Goal: Task Accomplishment & Management: Complete application form

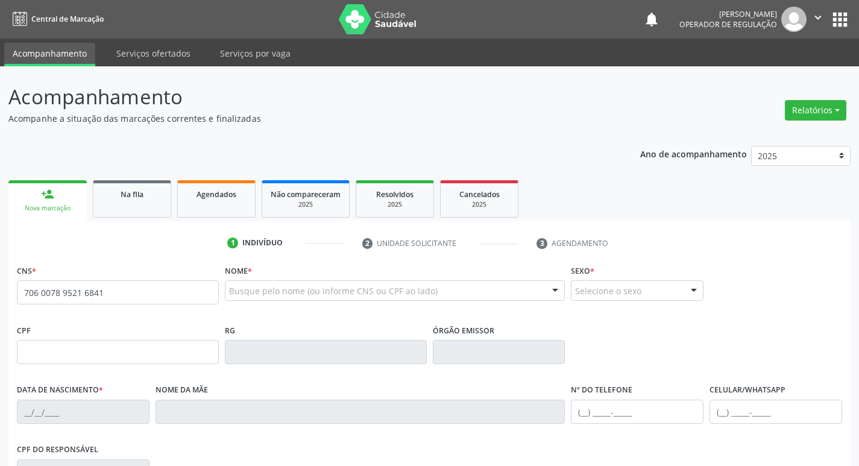
type input "706 0078 9521 6841"
type input "858.639.474-20"
type input "[DATE]"
type input "[PERSON_NAME]"
type input "[PHONE_NUMBER]"
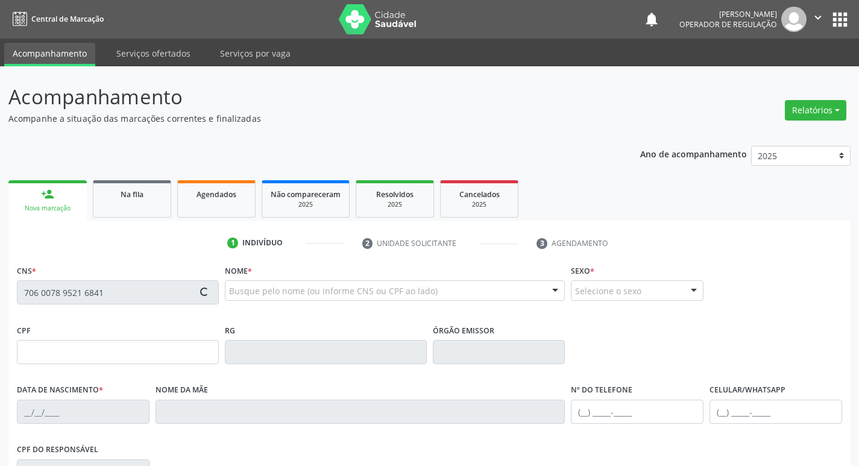
type input "[PHONE_NUMBER]"
type input "26"
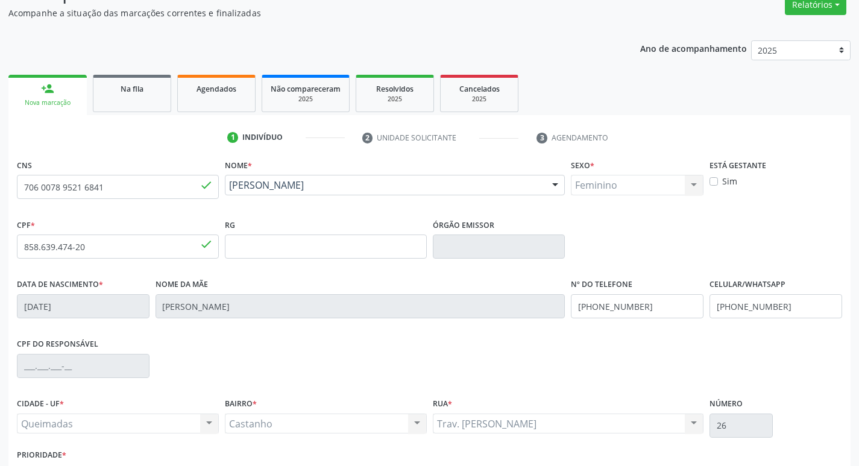
scroll to position [188, 0]
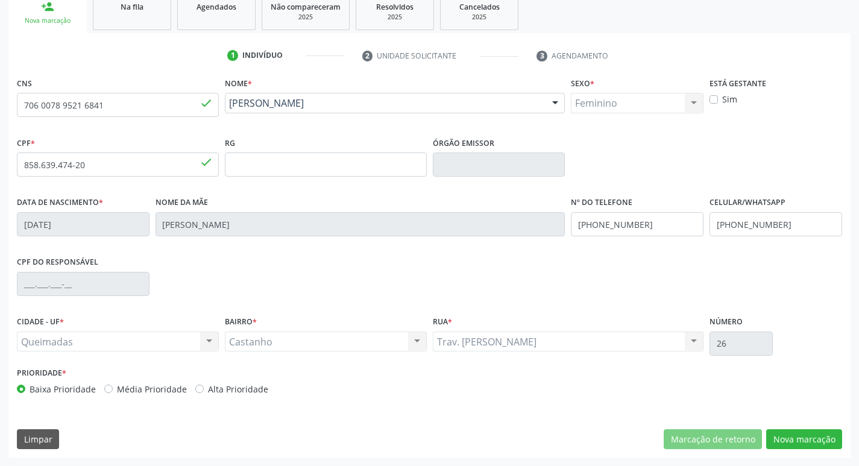
click at [786, 450] on div "CNS 706 0078 9521 6841 done Nome * [PERSON_NAME] [PERSON_NAME] CNS: 706 0078 95…" at bounding box center [429, 265] width 842 height 383
click at [783, 430] on button "Nova marcação" at bounding box center [804, 439] width 76 height 20
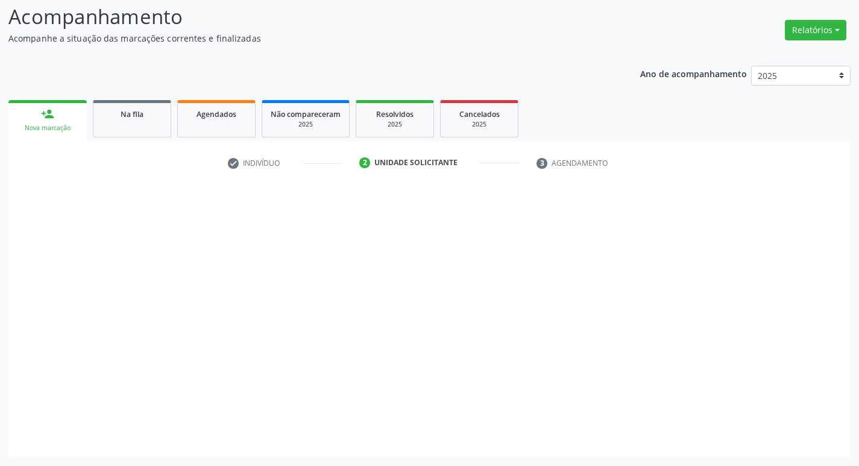
scroll to position [80, 0]
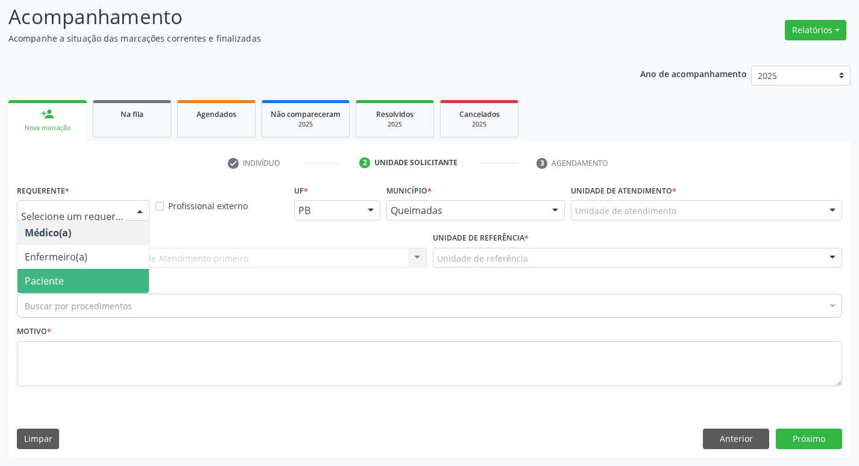
click at [33, 283] on span "Paciente" at bounding box center [44, 280] width 39 height 13
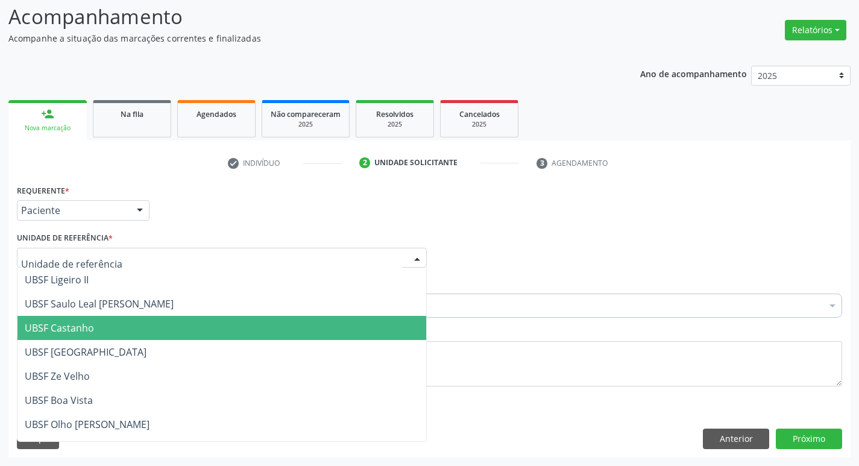
click at [40, 322] on span "UBSF Castanho" at bounding box center [59, 327] width 69 height 13
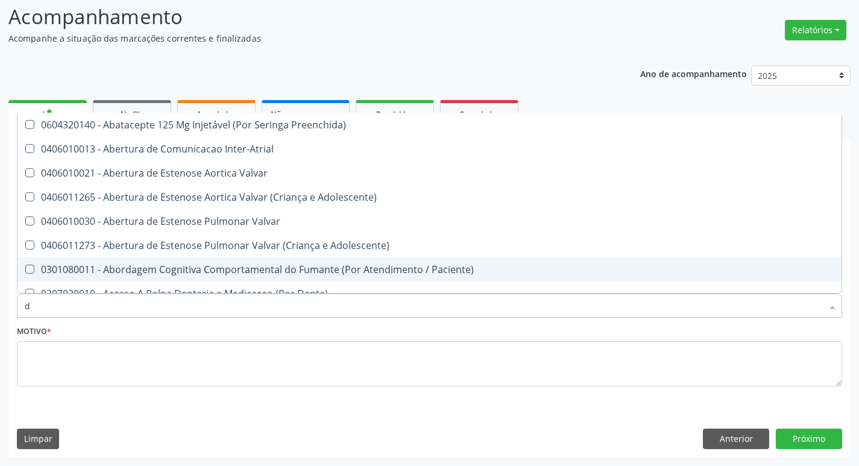
type input "DERMAT"
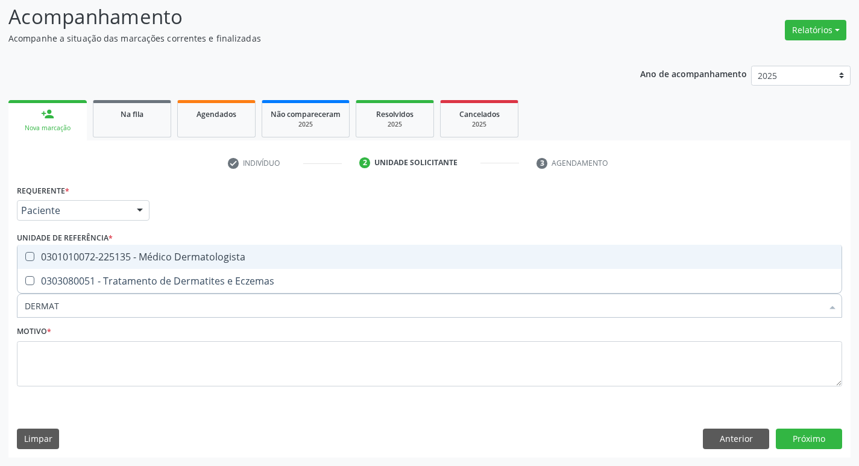
click at [124, 262] on div "0301010072-225135 - Médico Dermatologista" at bounding box center [430, 257] width 810 height 10
checkbox Dermatologista "true"
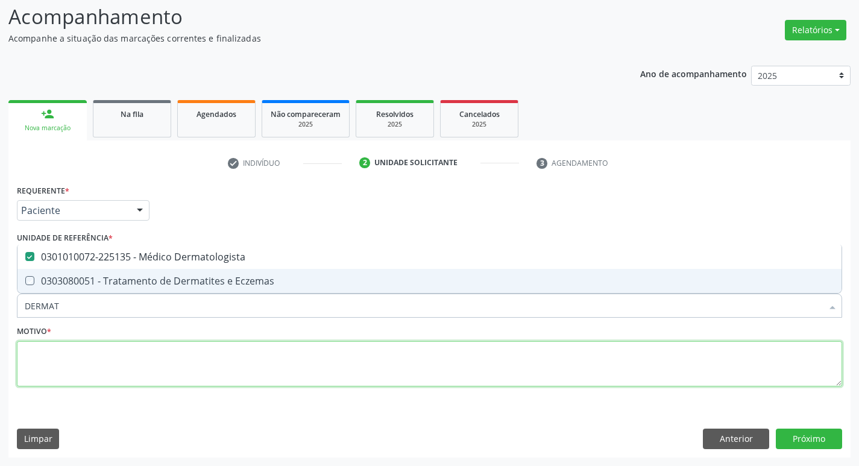
click at [107, 373] on textarea at bounding box center [429, 364] width 825 height 46
checkbox Eczemas "true"
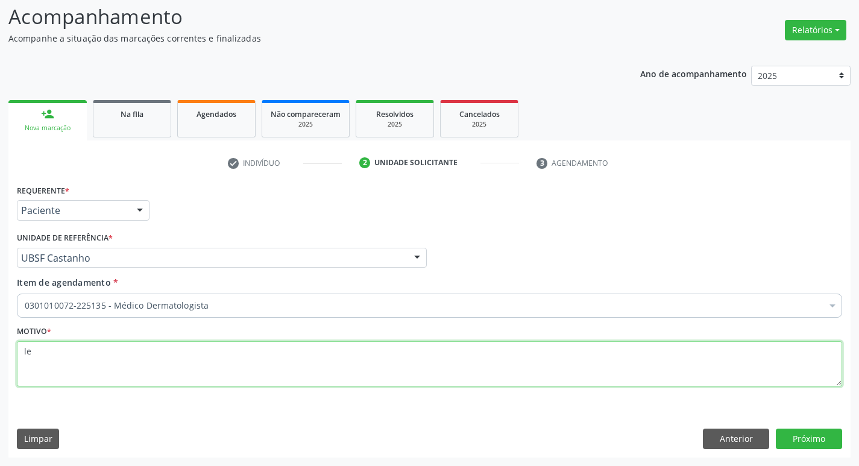
type textarea "l"
type textarea "LESÃO HIPERCRÔMICA EM ORELHA D"
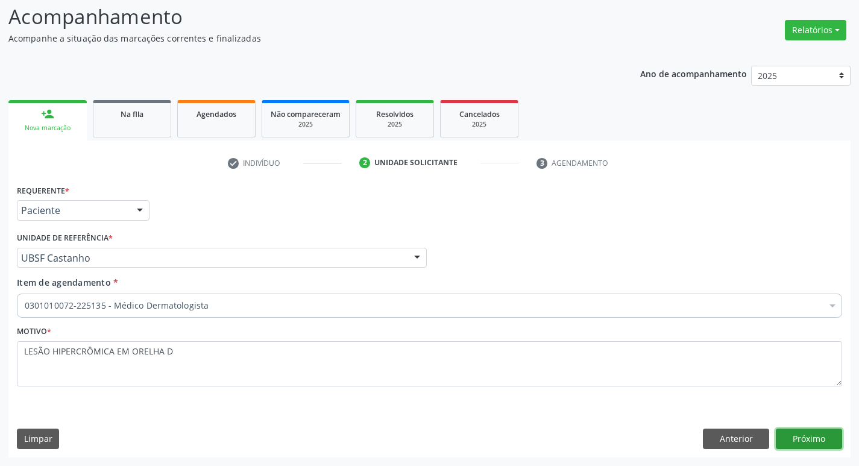
click at [823, 444] on button "Próximo" at bounding box center [809, 439] width 66 height 20
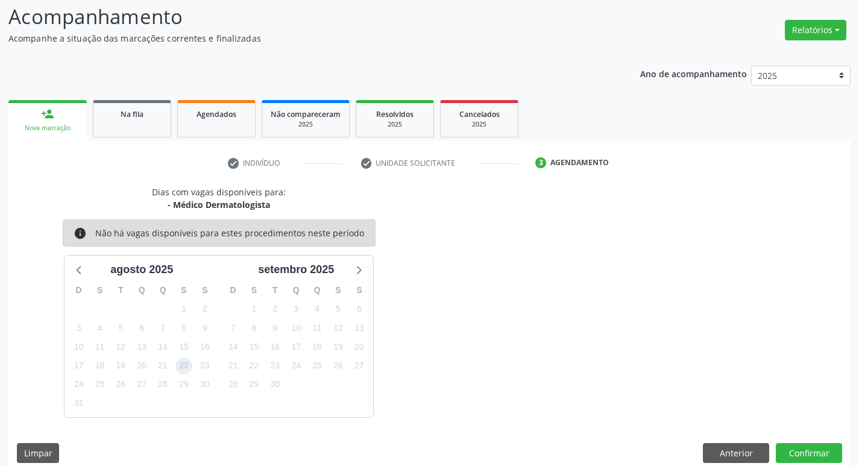
click at [186, 367] on span "22" at bounding box center [183, 366] width 17 height 17
click at [780, 447] on button "Confirmar" at bounding box center [809, 453] width 66 height 20
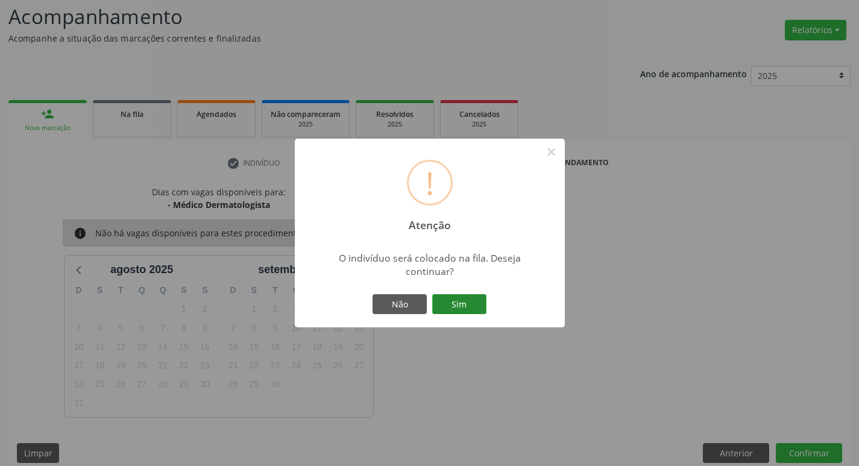
click at [456, 294] on button "Sim" at bounding box center [459, 304] width 54 height 20
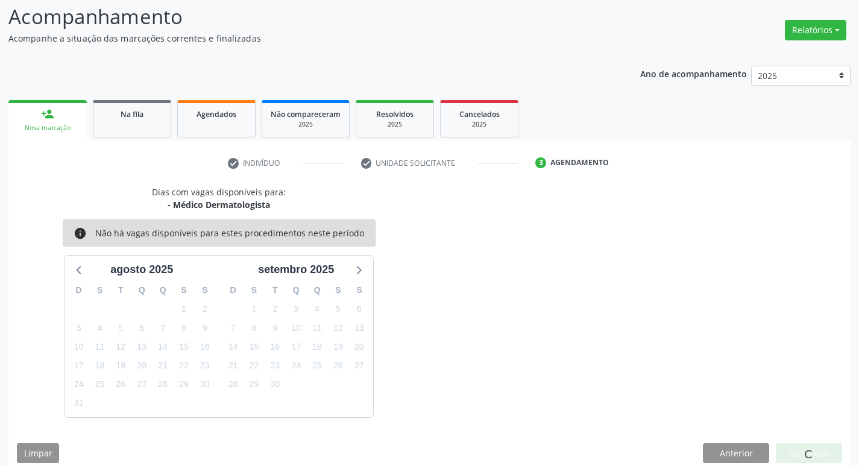
scroll to position [0, 0]
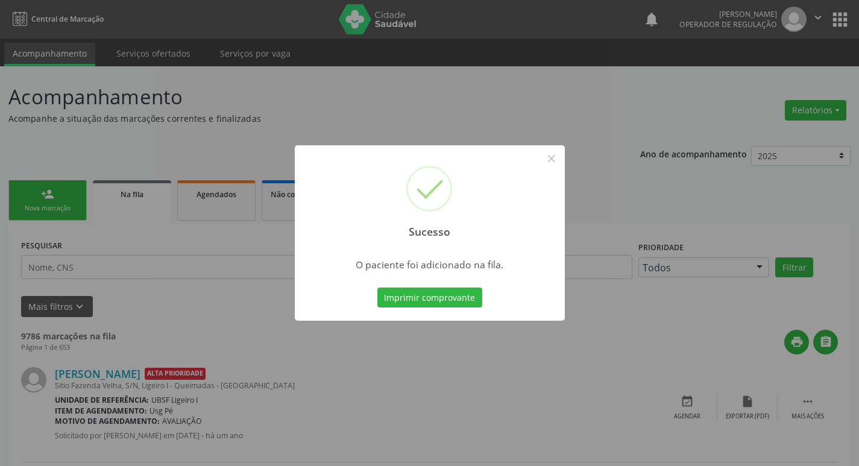
click at [130, 237] on div "Sucesso × O paciente foi adicionado na fila. Imprimir comprovante Cancel" at bounding box center [429, 233] width 859 height 466
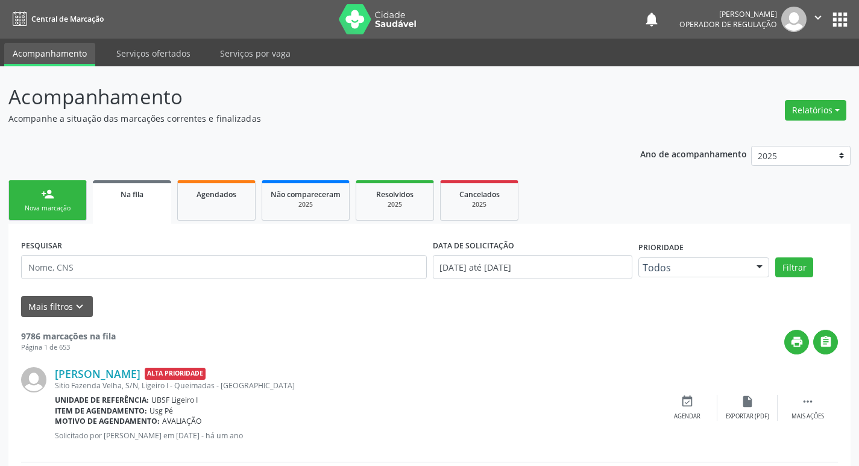
click at [34, 210] on div "Nova marcação" at bounding box center [47, 208] width 60 height 9
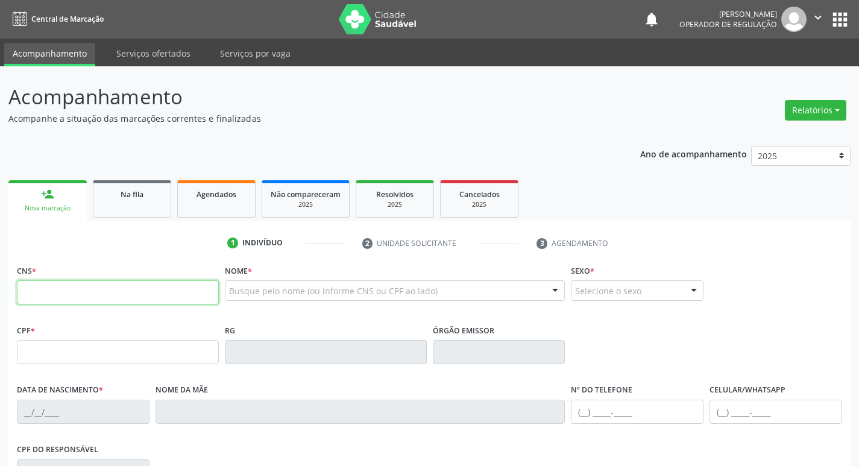
click at [24, 292] on input "text" at bounding box center [118, 292] width 202 height 24
type input "708 4062 3033 5863"
type input "[DATE]"
type input "S/N"
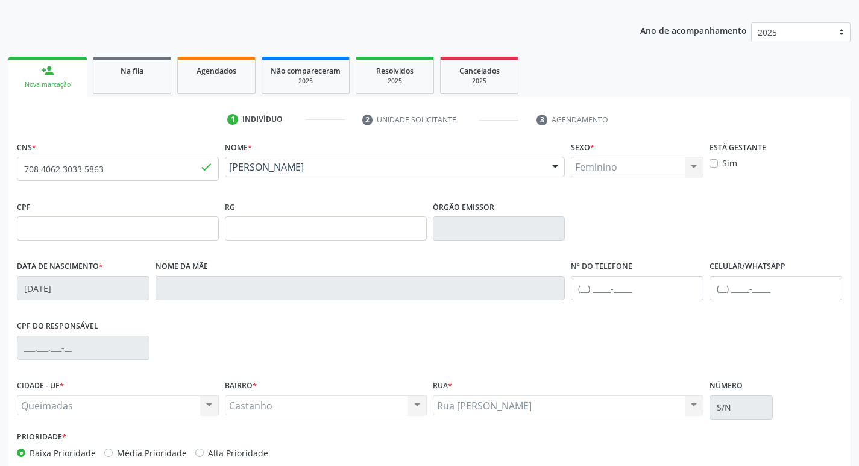
scroll to position [188, 0]
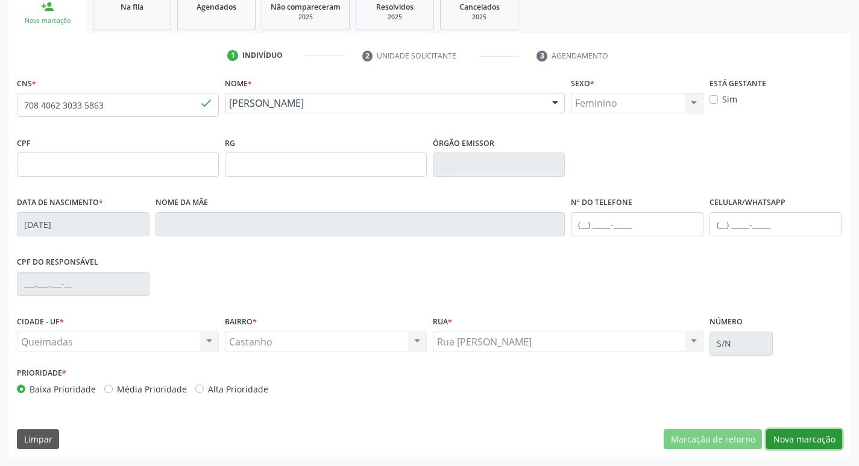
click at [787, 434] on button "Nova marcação" at bounding box center [804, 439] width 76 height 20
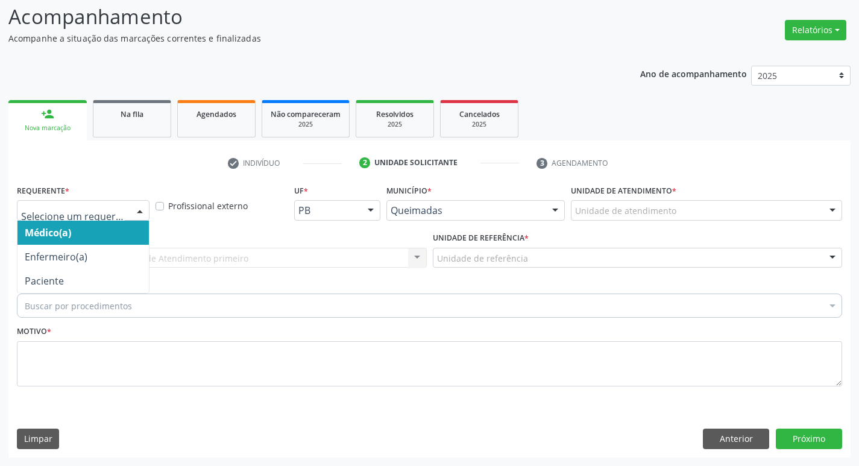
click at [20, 215] on div at bounding box center [83, 210] width 133 height 20
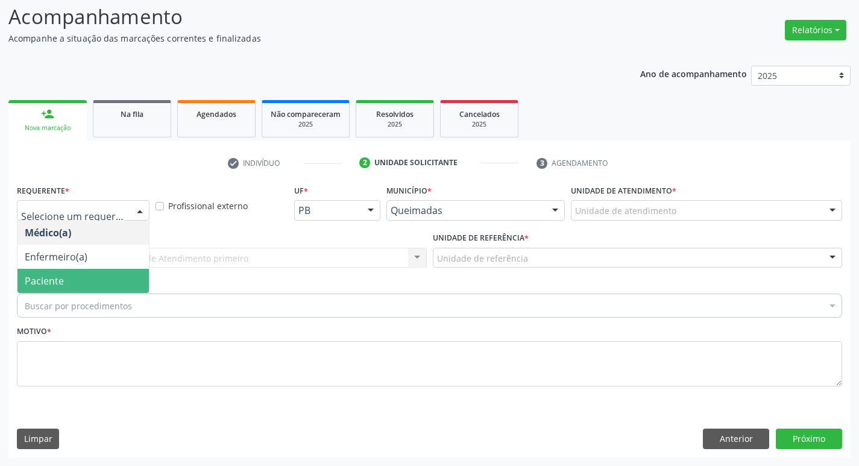
click at [30, 284] on span "Paciente" at bounding box center [44, 280] width 39 height 13
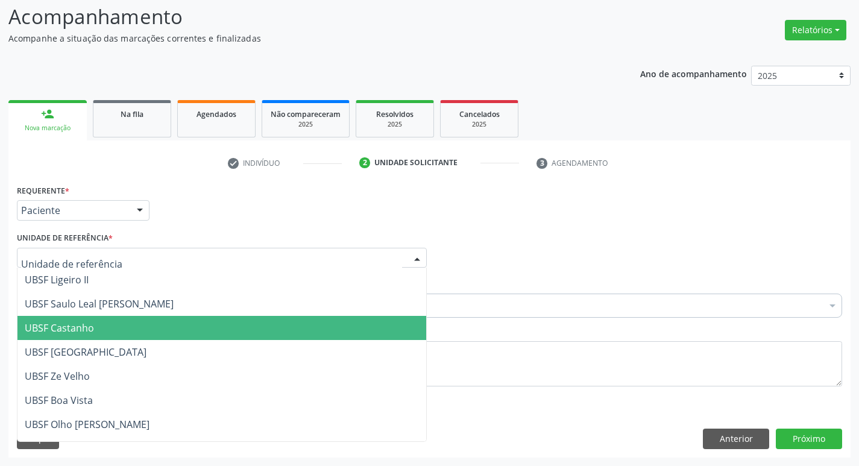
click at [39, 330] on span "UBSF Castanho" at bounding box center [59, 327] width 69 height 13
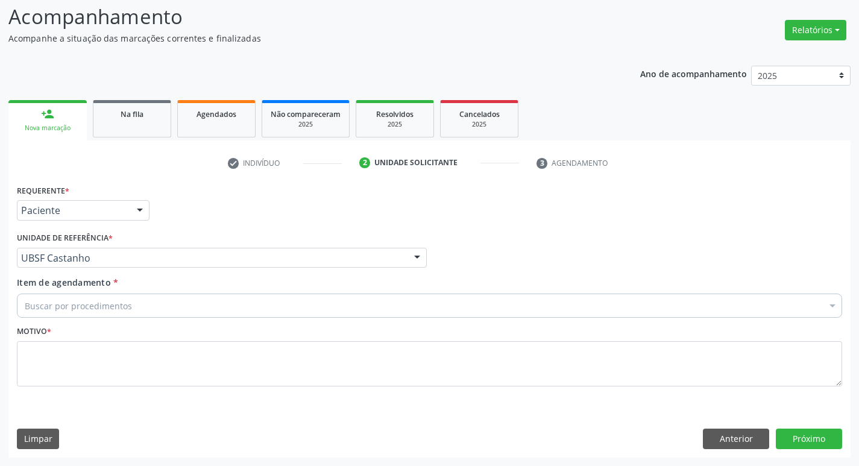
click at [42, 297] on div "Buscar por procedimentos" at bounding box center [429, 306] width 825 height 24
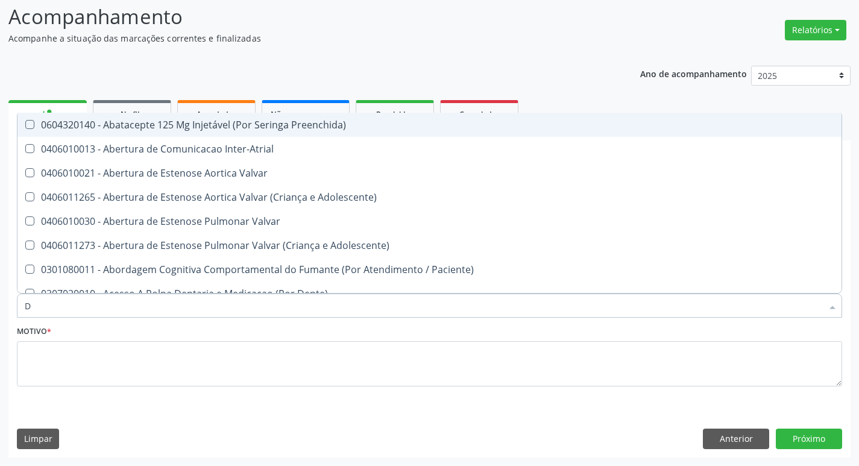
type input "DERMAT"
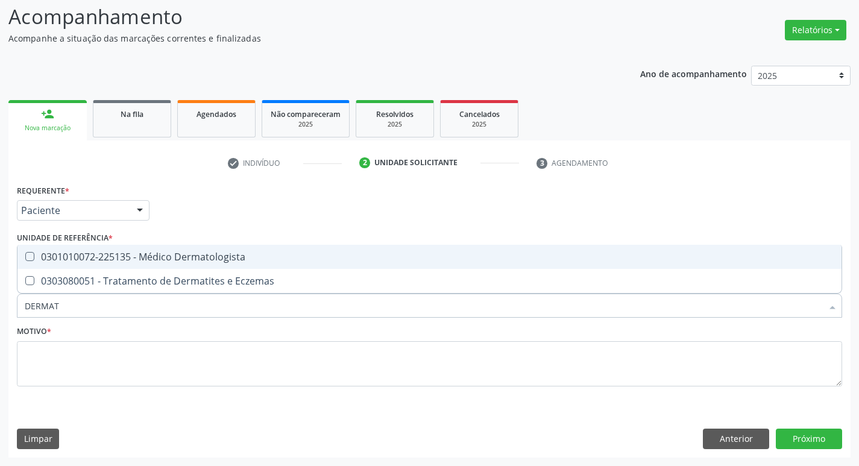
click at [75, 262] on div "0301010072-225135 - Médico Dermatologista" at bounding box center [430, 257] width 810 height 10
checkbox Dermatologista "true"
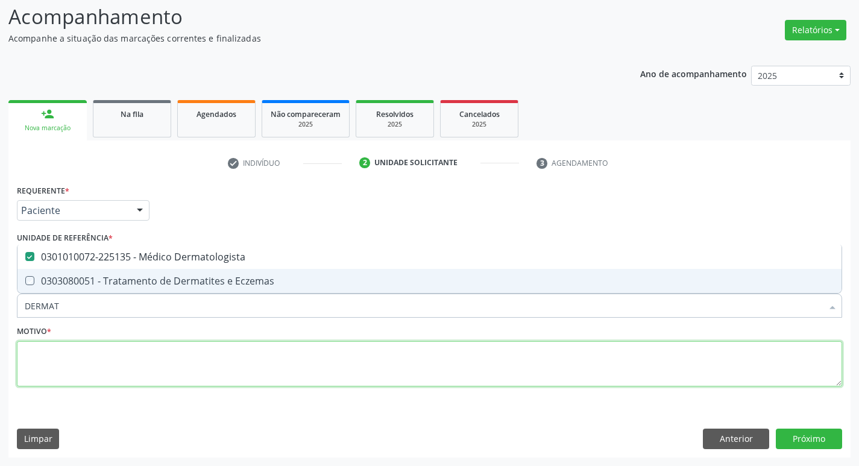
click at [46, 373] on textarea at bounding box center [429, 364] width 825 height 46
checkbox Eczemas "true"
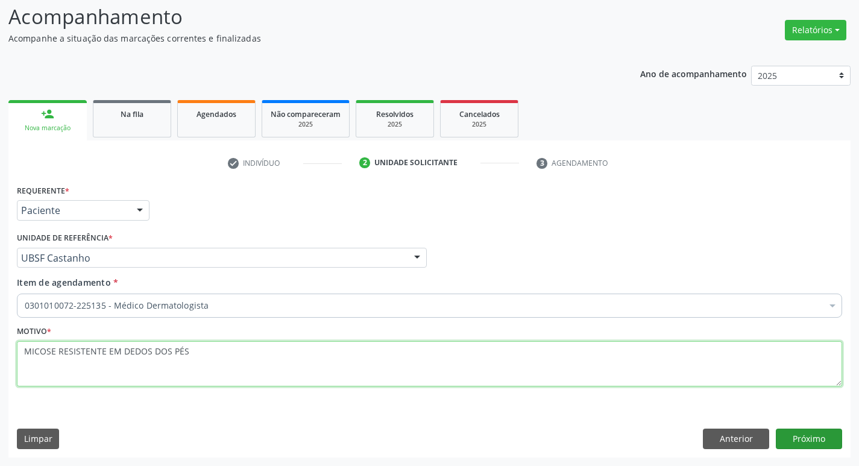
type textarea "MICOSE RESISTENTE EM DEDOS DOS PÉS"
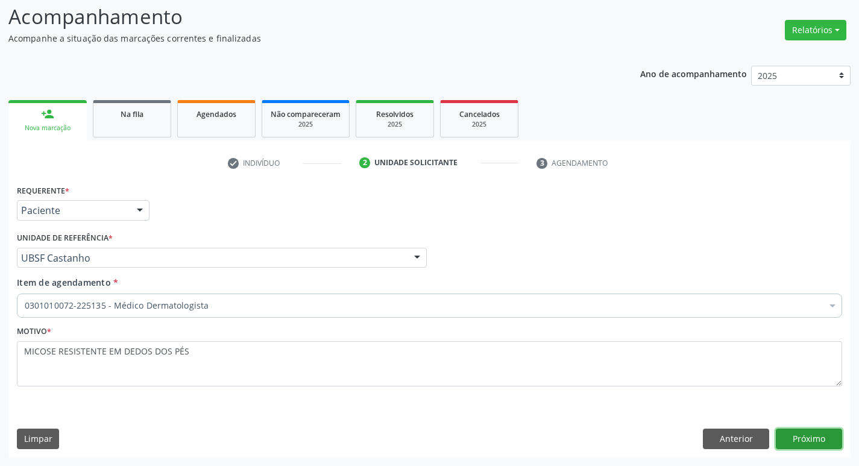
click at [795, 433] on button "Próximo" at bounding box center [809, 439] width 66 height 20
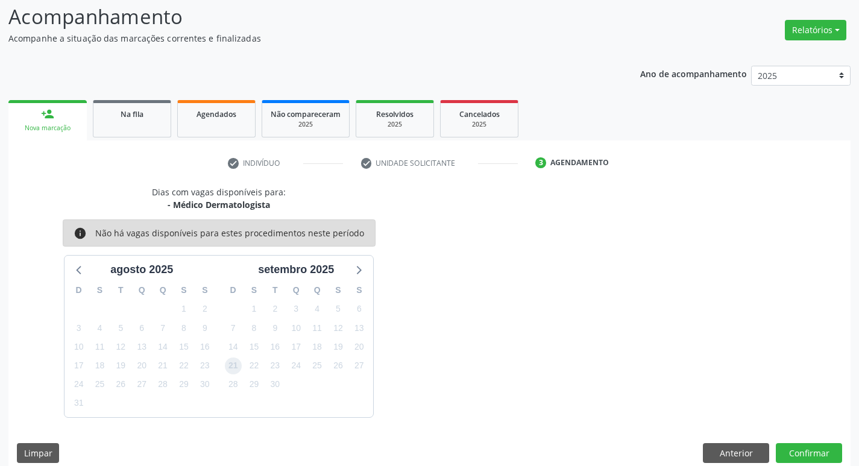
click at [236, 367] on span "21" at bounding box center [233, 366] width 17 height 17
click at [815, 444] on button "Confirmar" at bounding box center [809, 453] width 66 height 20
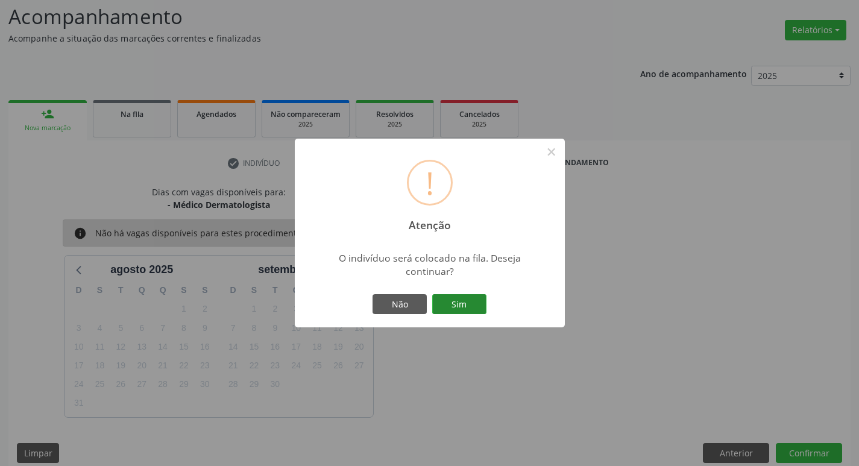
click at [476, 303] on button "Sim" at bounding box center [459, 304] width 54 height 20
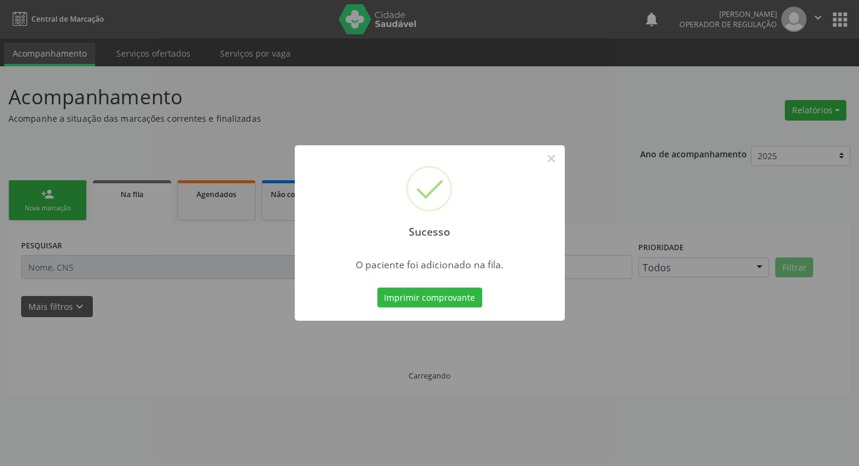
scroll to position [0, 0]
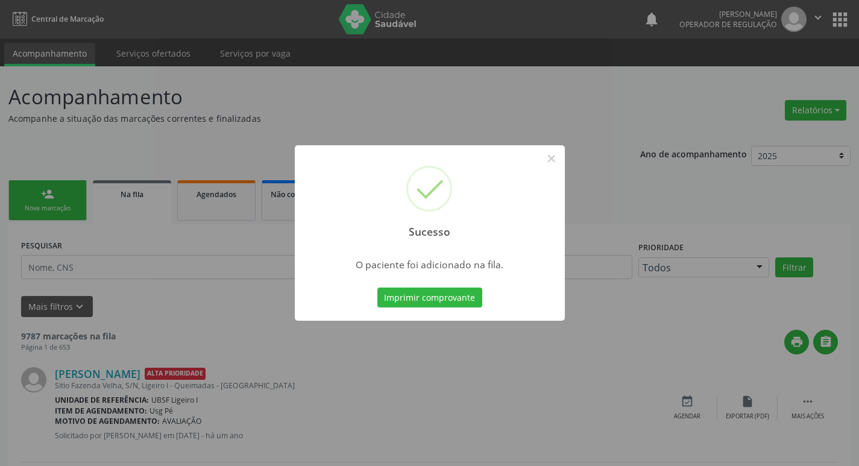
click at [116, 256] on div "Sucesso × O paciente foi adicionado na fila. Imprimir comprovante Cancel" at bounding box center [429, 233] width 859 height 466
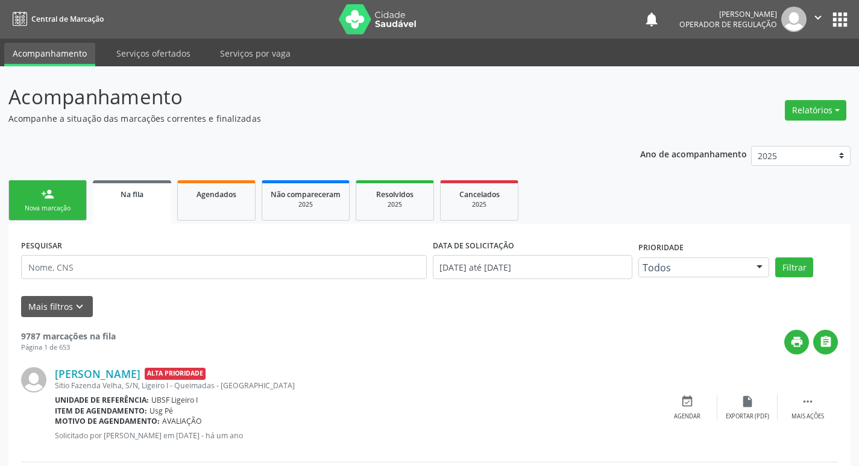
click at [64, 195] on link "person_add Nova marcação" at bounding box center [47, 200] width 78 height 40
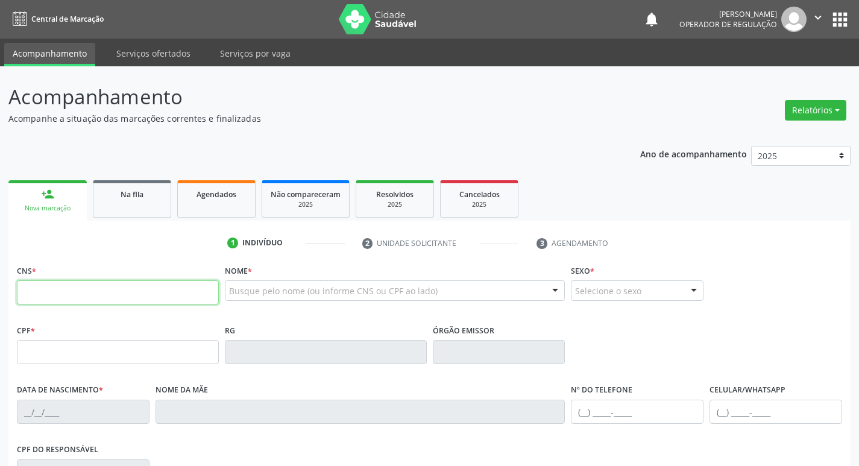
click at [68, 283] on input "text" at bounding box center [118, 292] width 202 height 24
type input "705 0008 4077 6050"
type input "005.343.994-52"
type input "[DATE]"
type input "[PERSON_NAME]"
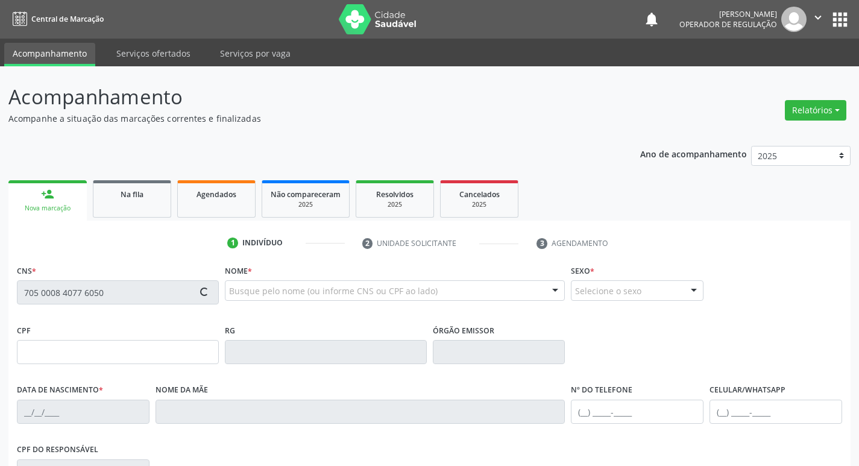
type input "[PHONE_NUMBER]"
type input "120.631.464-89"
type input "140"
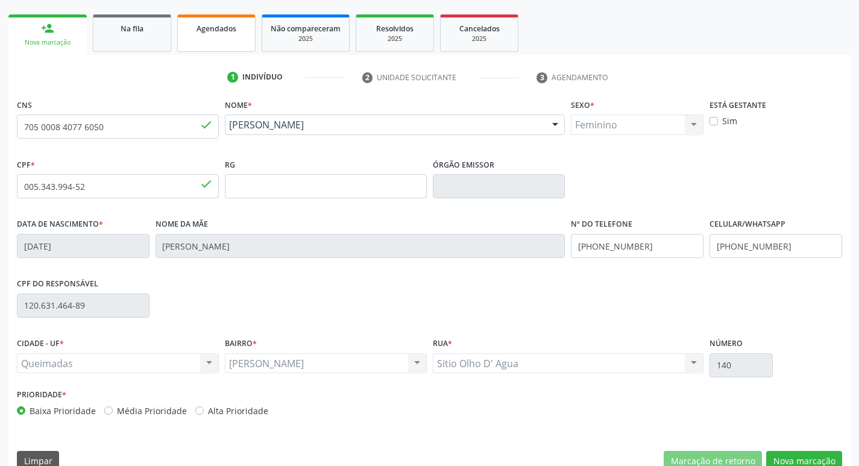
scroll to position [188, 0]
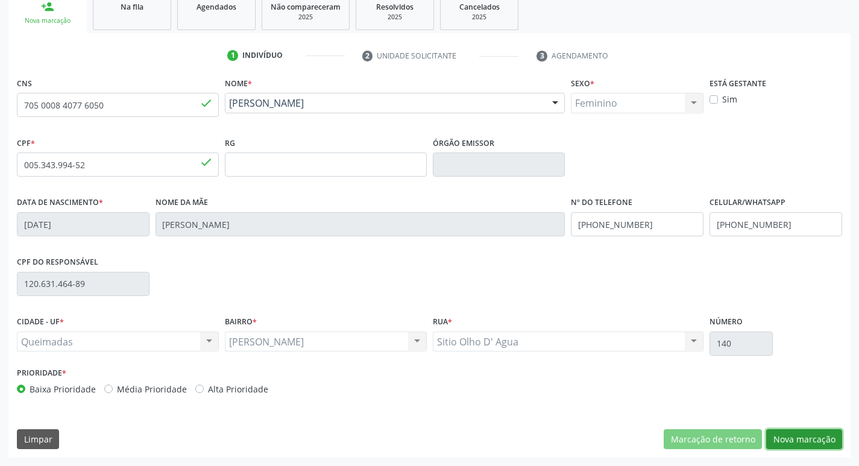
click at [791, 440] on button "Nova marcação" at bounding box center [804, 439] width 76 height 20
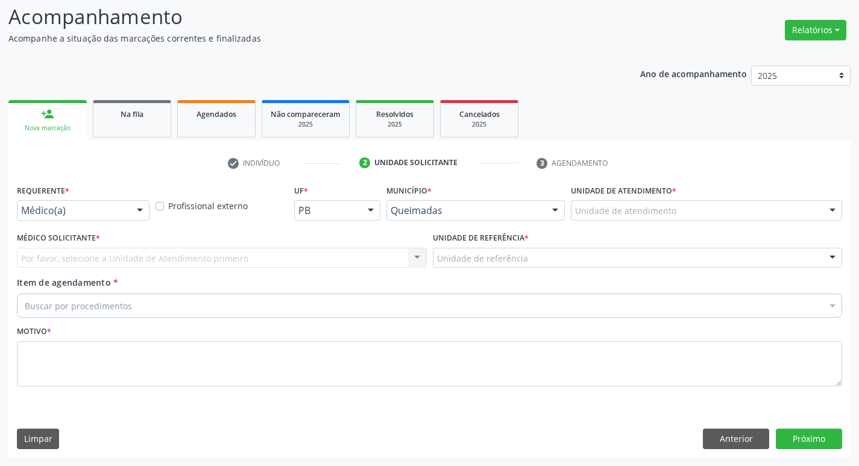
scroll to position [80, 0]
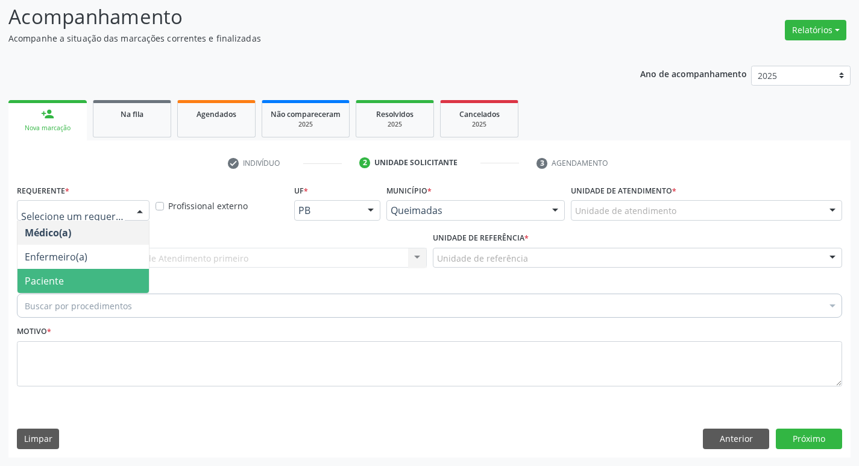
click at [45, 292] on span "Paciente" at bounding box center [82, 281] width 131 height 24
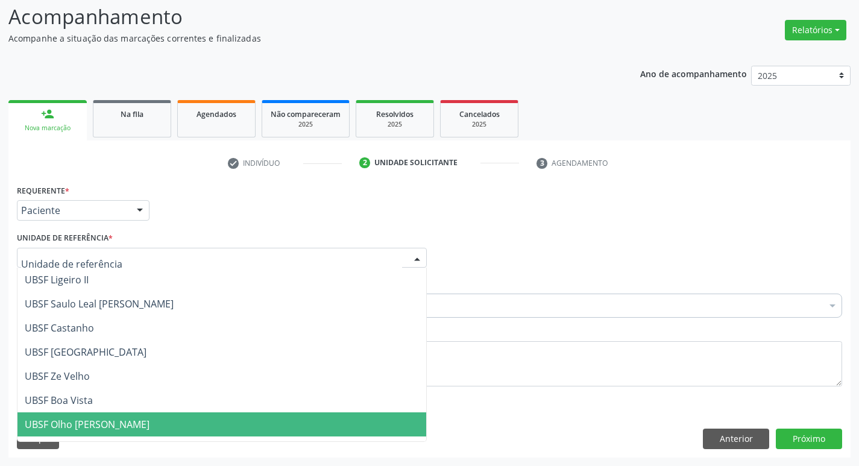
click at [121, 421] on span "UBSF Olho [PERSON_NAME]" at bounding box center [87, 424] width 125 height 13
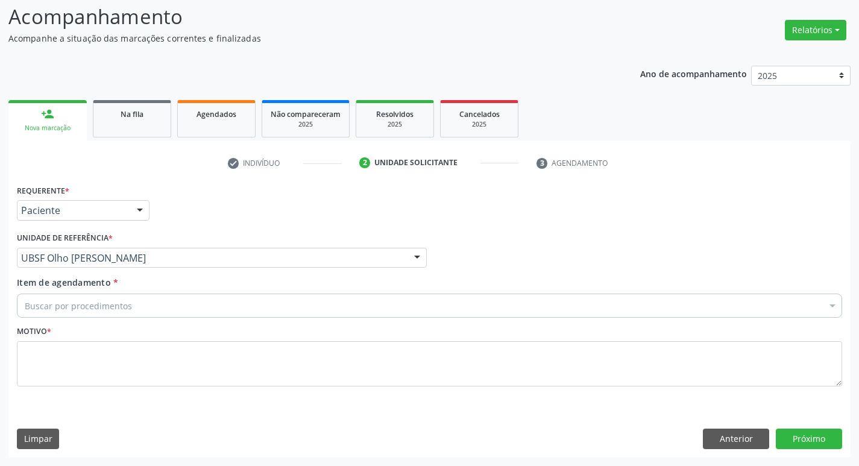
click at [115, 296] on div "Buscar por procedimentos" at bounding box center [429, 306] width 825 height 24
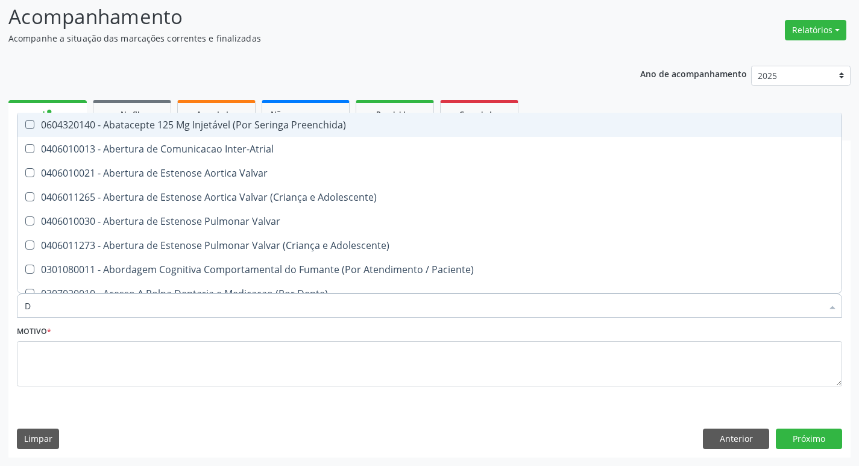
type input "DERMAT"
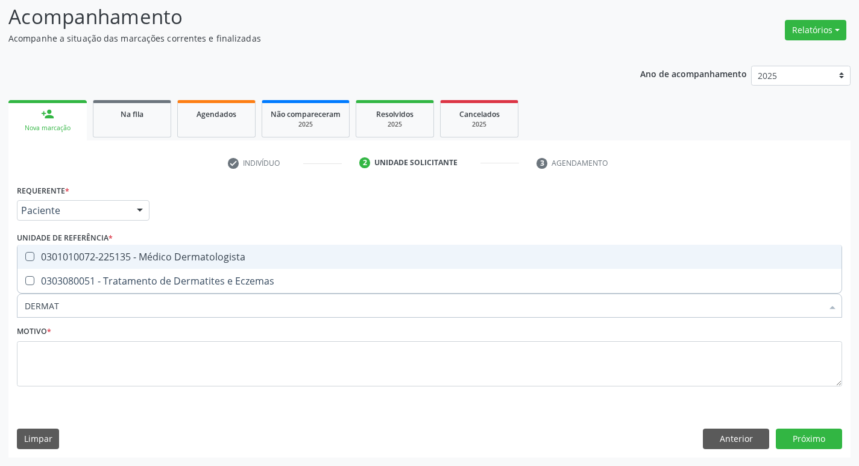
click at [137, 257] on div "0301010072-225135 - Médico Dermatologista" at bounding box center [430, 257] width 810 height 10
checkbox Dermatologista "true"
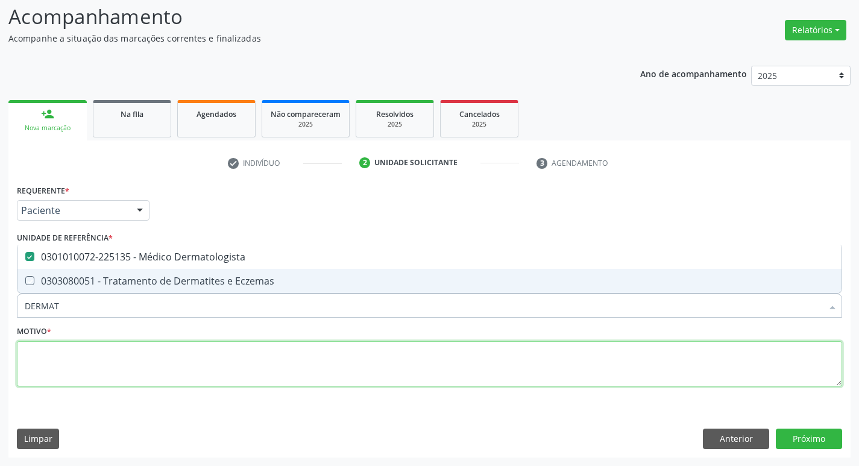
click at [30, 380] on textarea at bounding box center [429, 364] width 825 height 46
checkbox Eczemas "true"
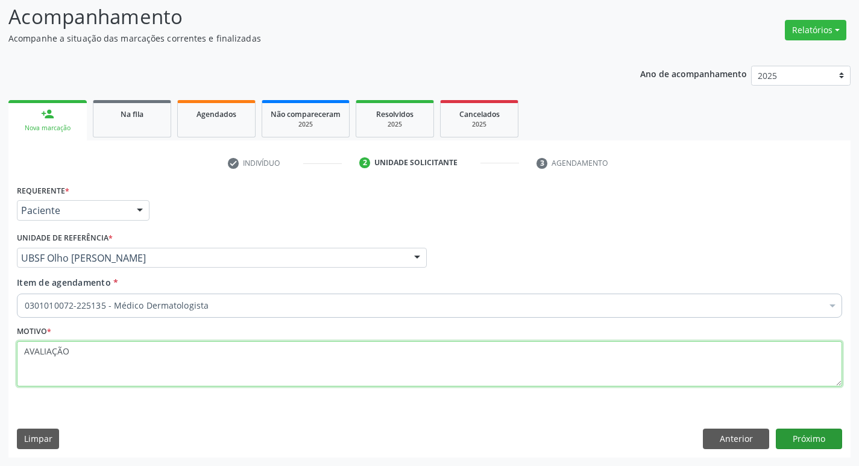
type textarea "AVALIAÇÃO"
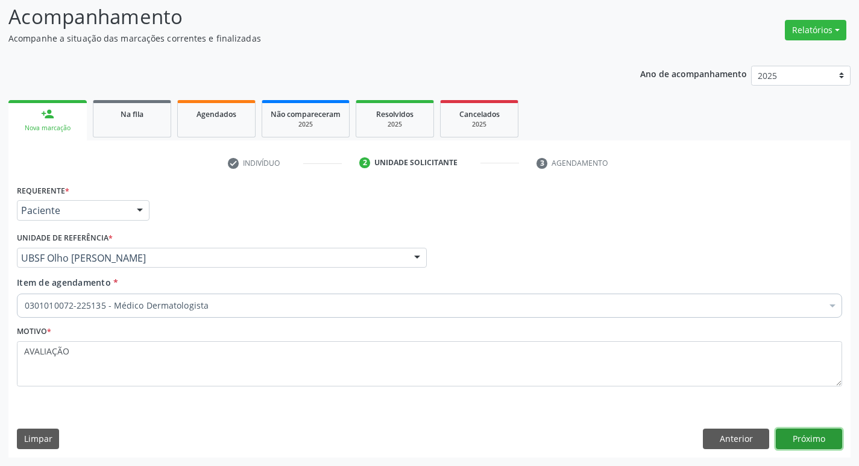
click at [812, 444] on button "Próximo" at bounding box center [809, 439] width 66 height 20
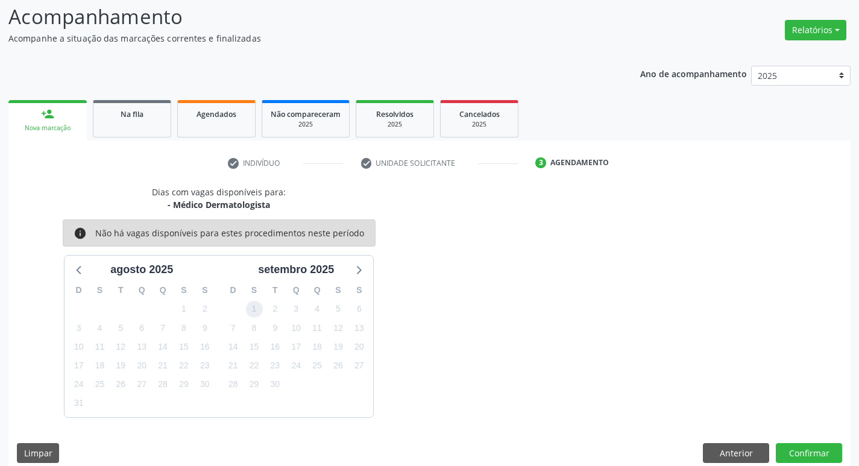
click at [254, 315] on span "1" at bounding box center [254, 309] width 17 height 17
click at [782, 452] on button "Confirmar" at bounding box center [809, 453] width 66 height 20
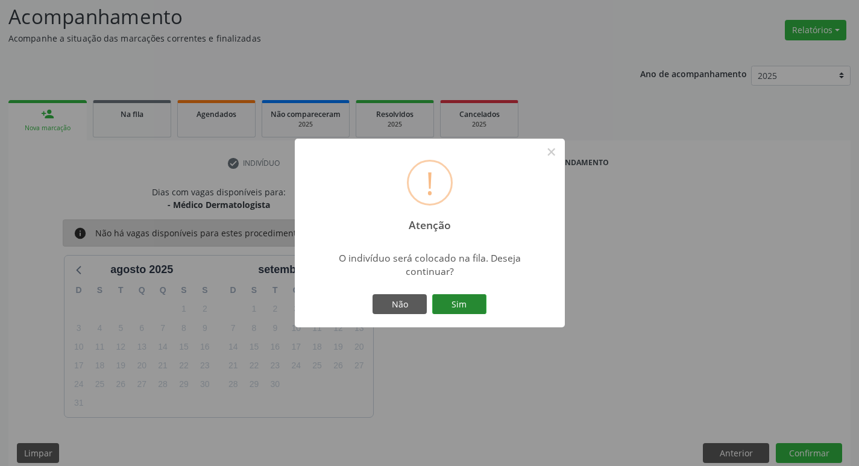
click at [476, 304] on button "Sim" at bounding box center [459, 304] width 54 height 20
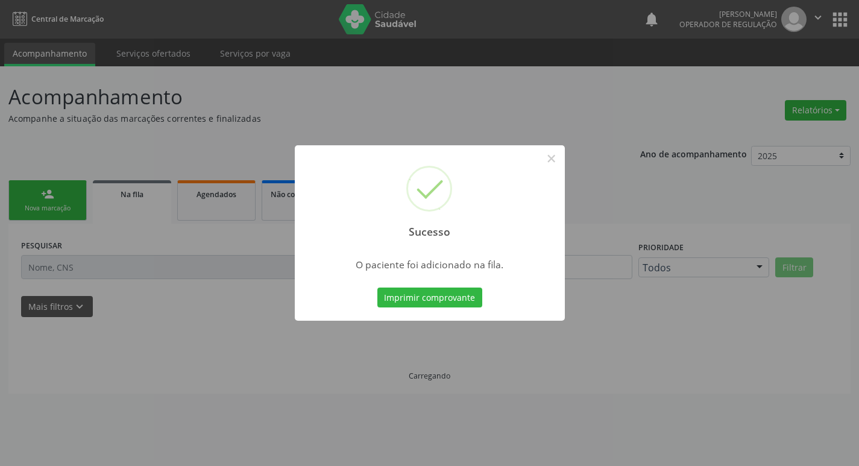
scroll to position [0, 0]
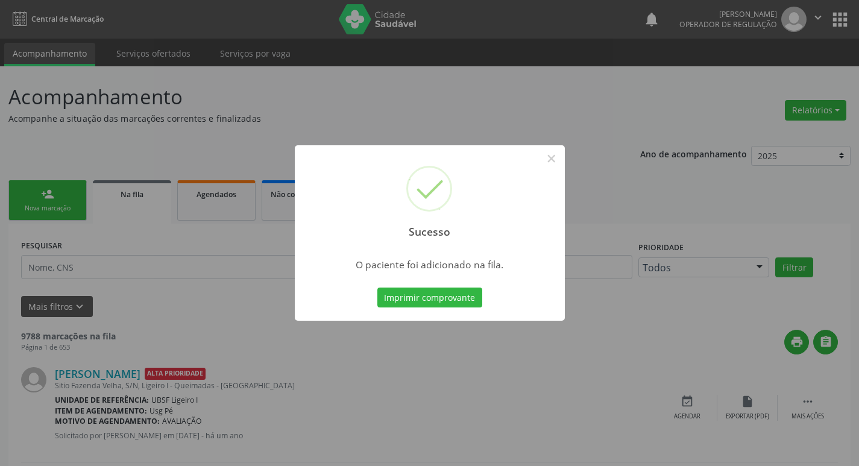
click at [233, 134] on div "Sucesso × O paciente foi adicionado na fila. Imprimir comprovante Cancel" at bounding box center [429, 233] width 859 height 466
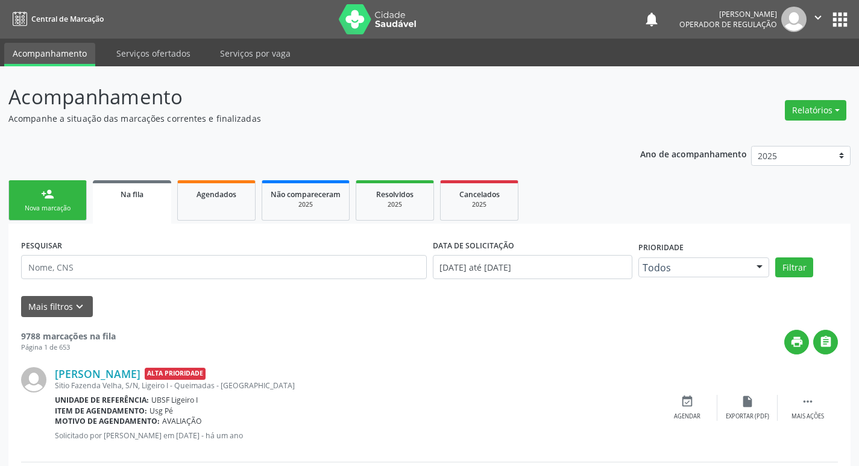
click at [35, 210] on div "Nova marcação" at bounding box center [47, 208] width 60 height 9
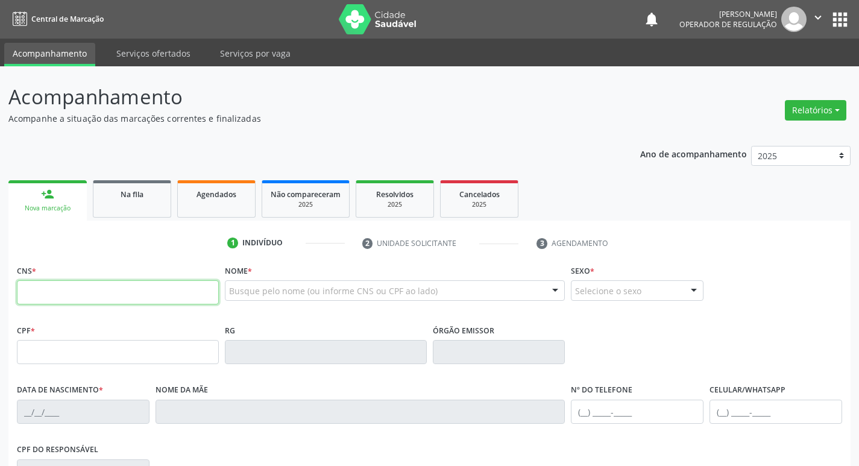
click at [68, 295] on input "text" at bounding box center [118, 292] width 202 height 24
type input "708 1025 7988 2838"
type input "009.863.474-77"
type input "[DATE]"
type input "[PERSON_NAME]"
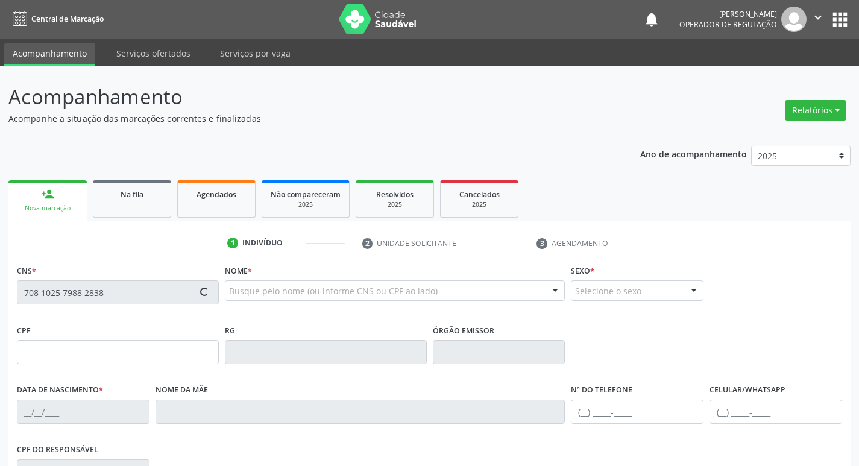
type input "[PHONE_NUMBER]"
type input "141.064.107-45"
type input "80"
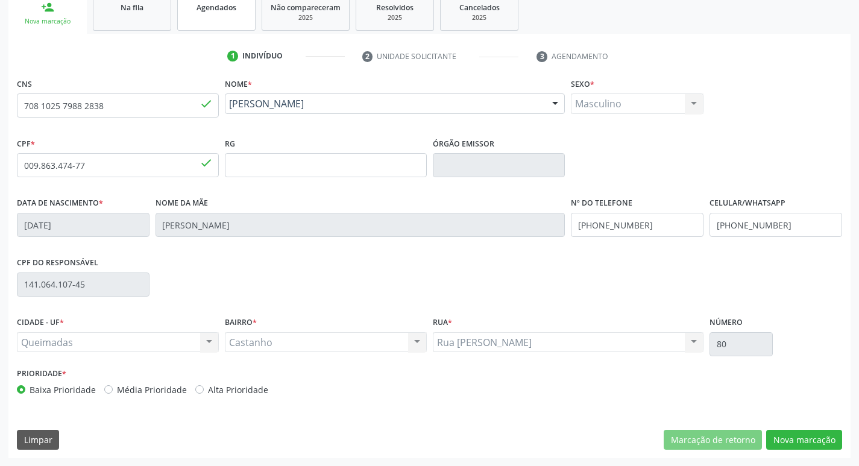
scroll to position [188, 0]
click at [784, 433] on button "Nova marcação" at bounding box center [804, 439] width 76 height 20
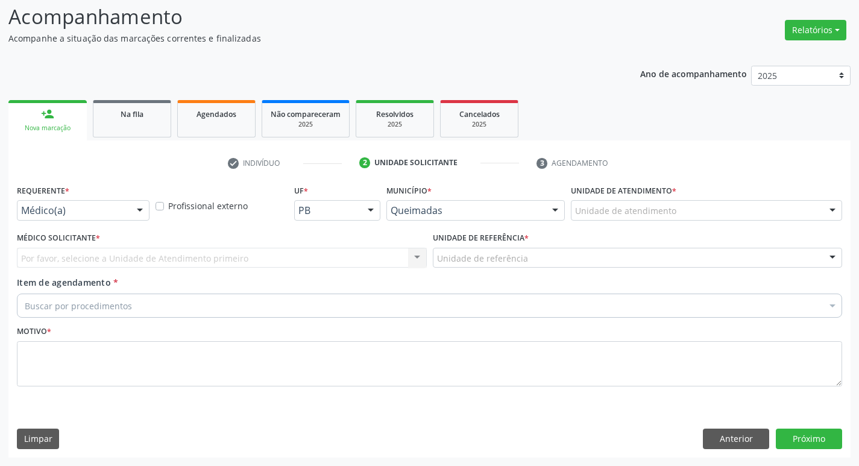
scroll to position [80, 0]
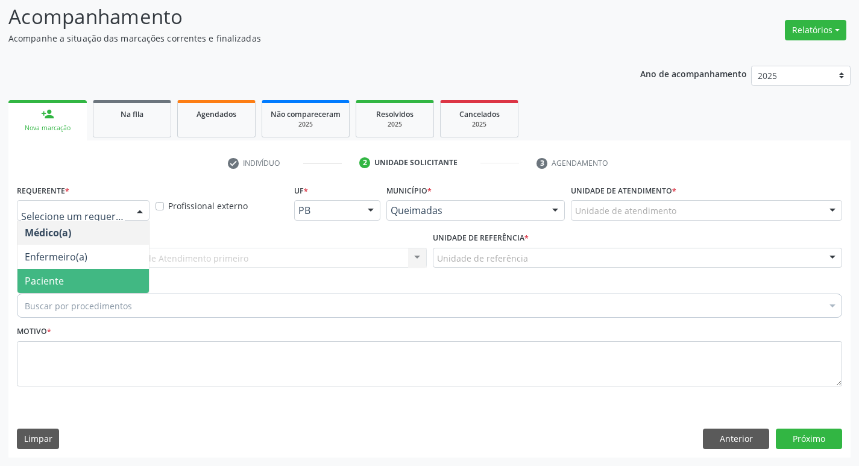
click at [22, 277] on span "Paciente" at bounding box center [82, 281] width 131 height 24
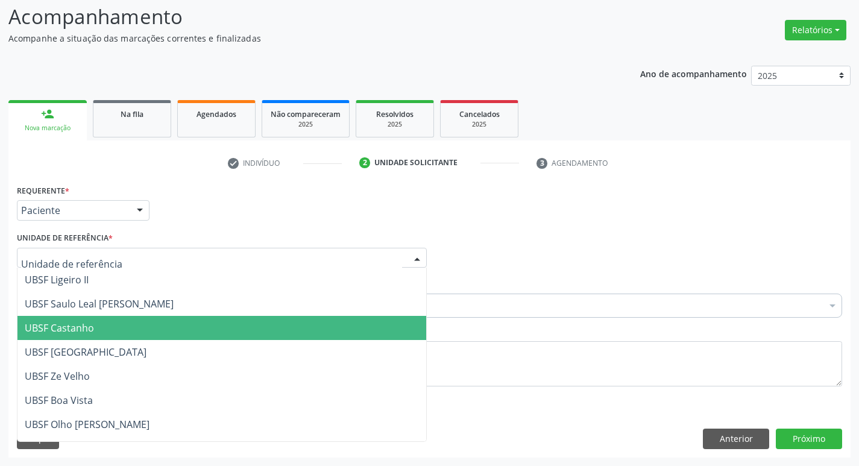
click at [66, 323] on span "UBSF Castanho" at bounding box center [59, 327] width 69 height 13
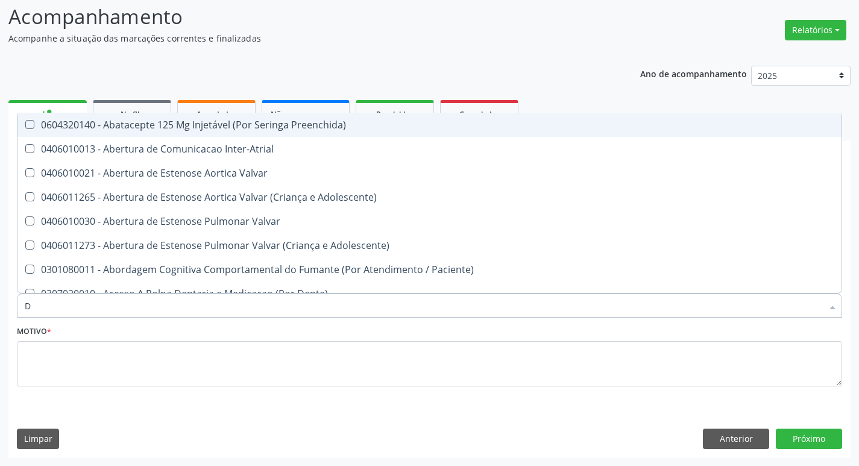
type input "DERMAT"
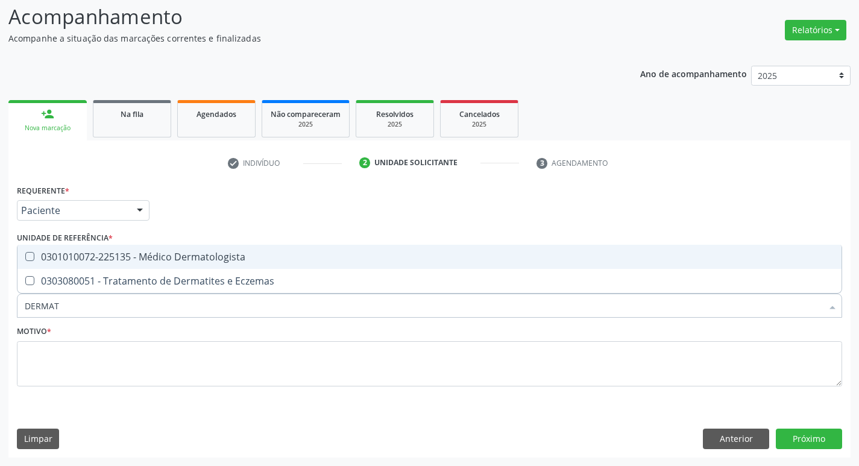
click at [138, 252] on div "0301010072-225135 - Médico Dermatologista" at bounding box center [430, 257] width 810 height 10
checkbox Dermatologista "true"
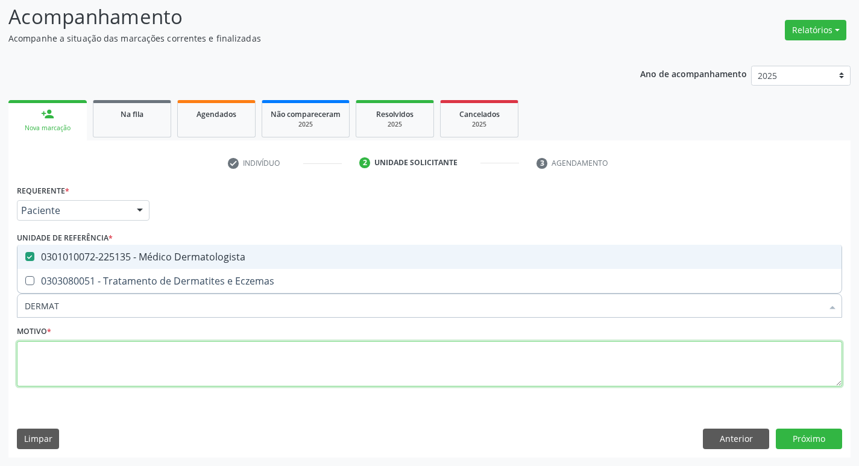
click at [175, 345] on textarea at bounding box center [429, 364] width 825 height 46
checkbox Eczemas "true"
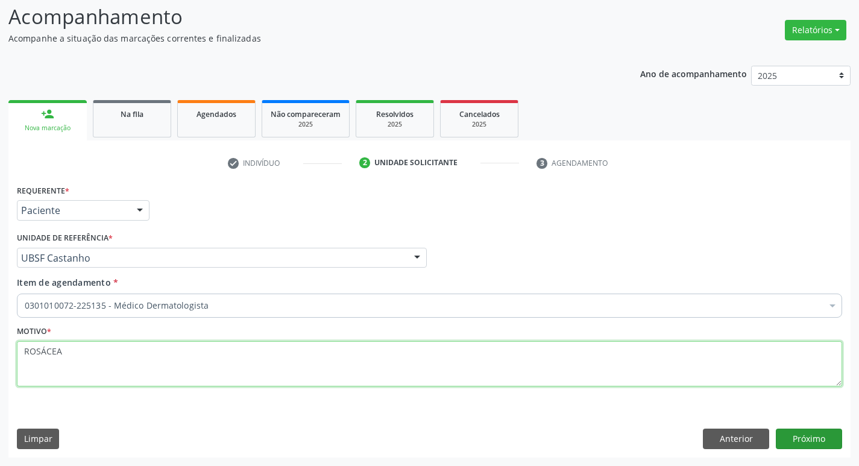
type textarea "ROSÁCEA"
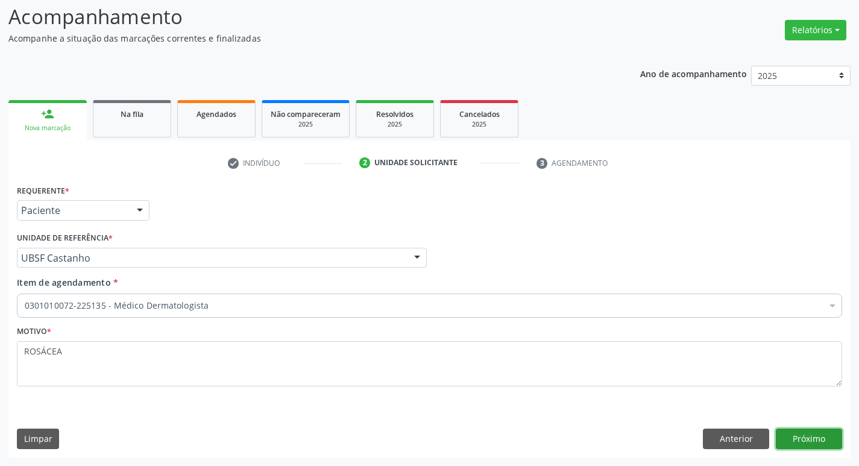
click at [778, 429] on button "Próximo" at bounding box center [809, 439] width 66 height 20
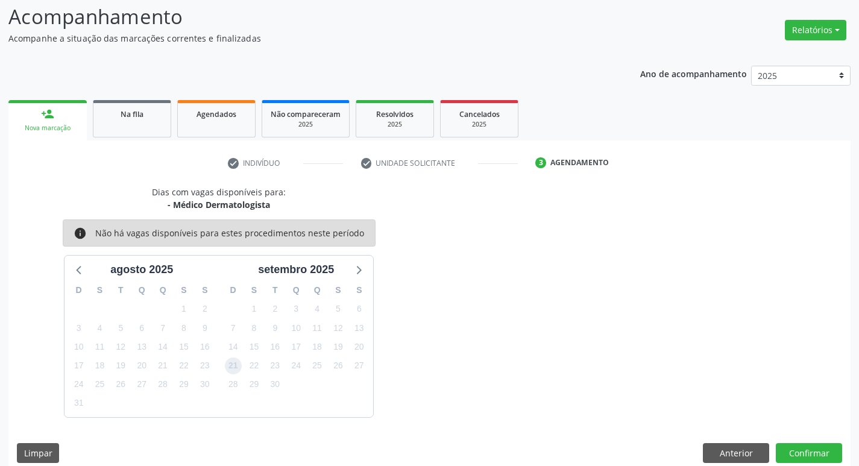
click at [227, 368] on span "21" at bounding box center [233, 366] width 17 height 17
click at [817, 450] on button "Confirmar" at bounding box center [809, 453] width 66 height 20
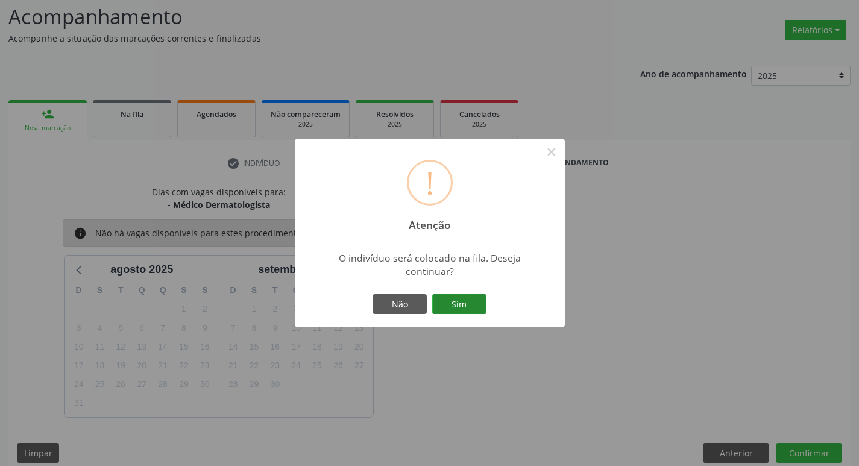
click at [482, 304] on button "Sim" at bounding box center [459, 304] width 54 height 20
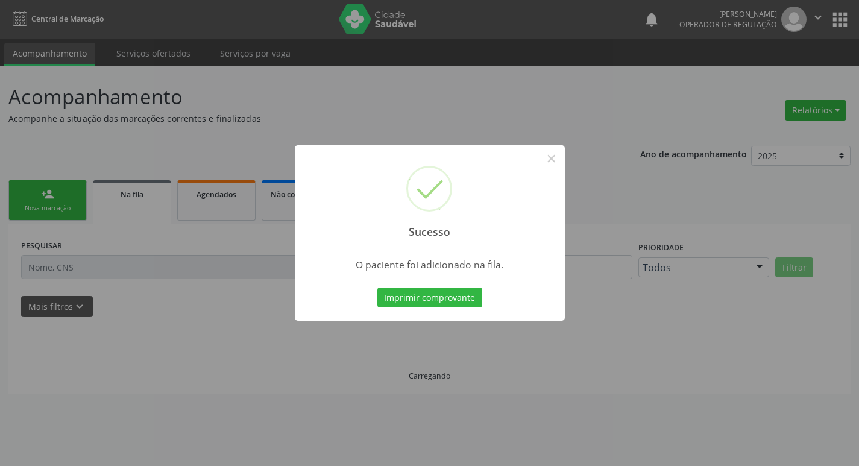
scroll to position [0, 0]
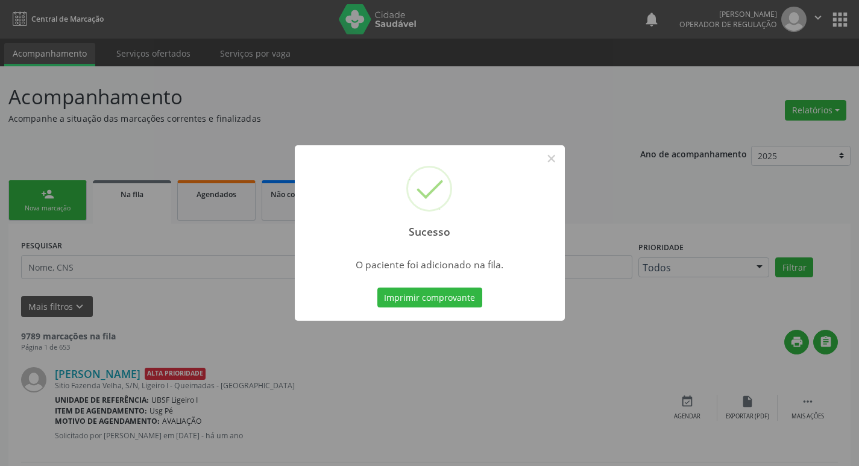
click at [96, 252] on div "Sucesso × O paciente foi adicionado na fila. Imprimir comprovante Cancel" at bounding box center [429, 233] width 859 height 466
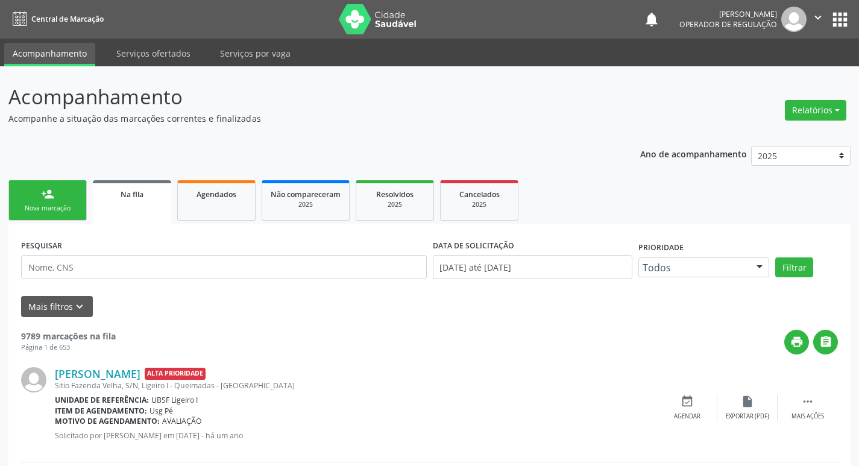
click at [25, 203] on link "person_add Nova marcação" at bounding box center [47, 200] width 78 height 40
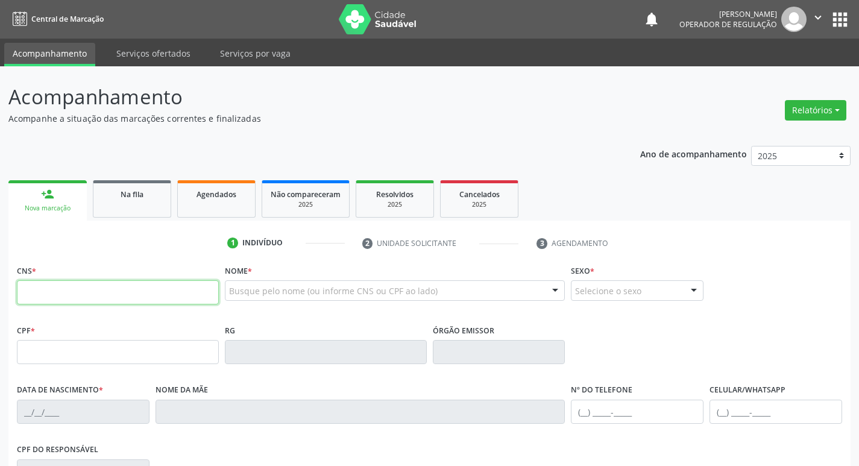
click at [18, 291] on input "text" at bounding box center [118, 292] width 202 height 24
type input "706 1048 7889 4930"
type input "097.766.394-96"
type input "[DATE]"
type input "[PERSON_NAME] da Costa [PERSON_NAME]"
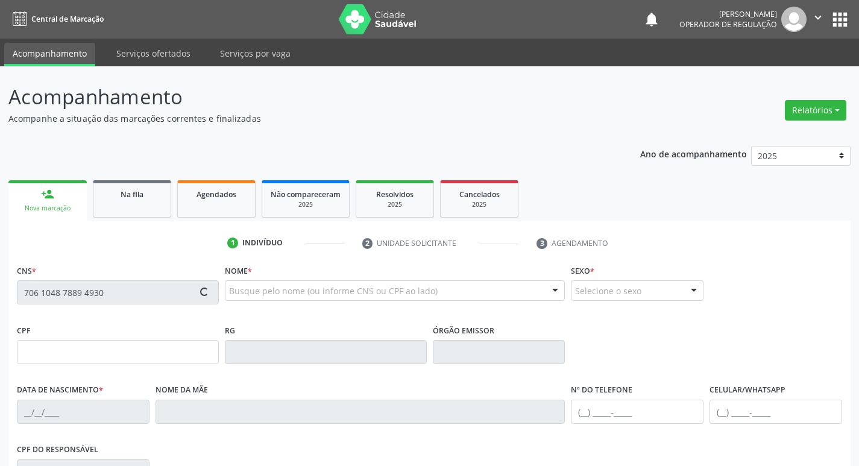
type input "[PHONE_NUMBER]"
type input "S/N"
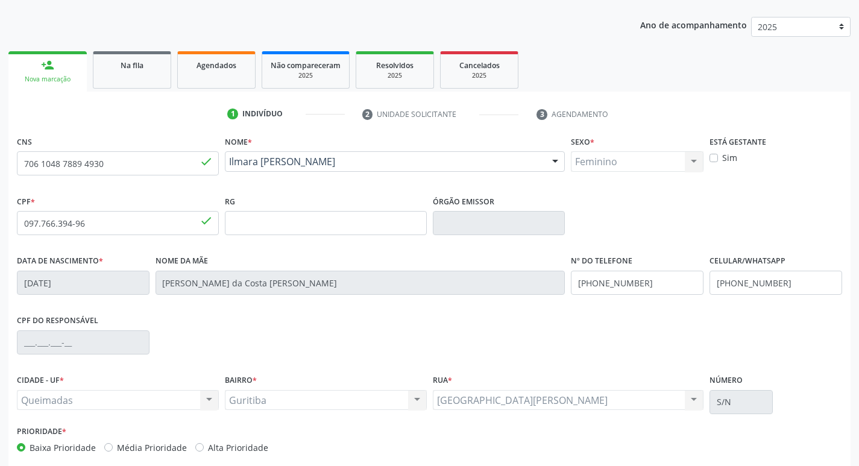
scroll to position [188, 0]
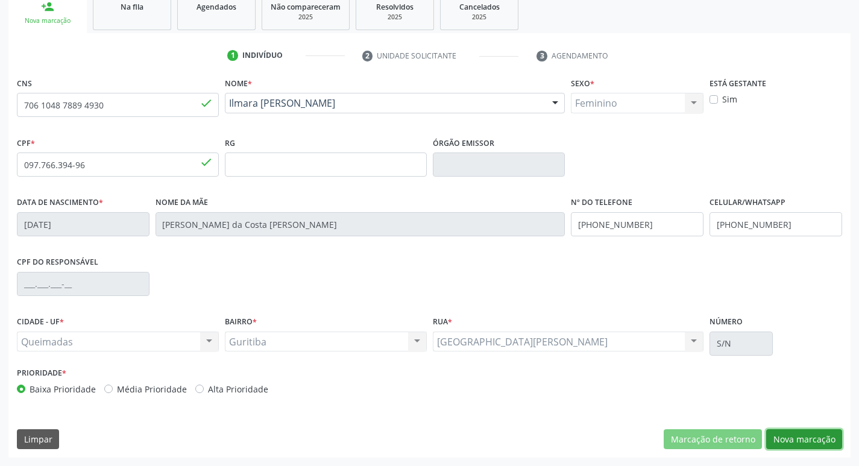
click at [833, 440] on button "Nova marcação" at bounding box center [804, 439] width 76 height 20
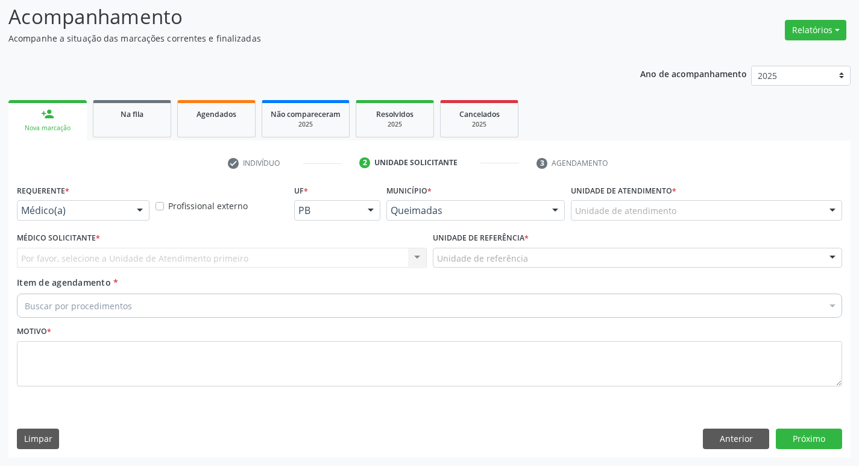
scroll to position [80, 0]
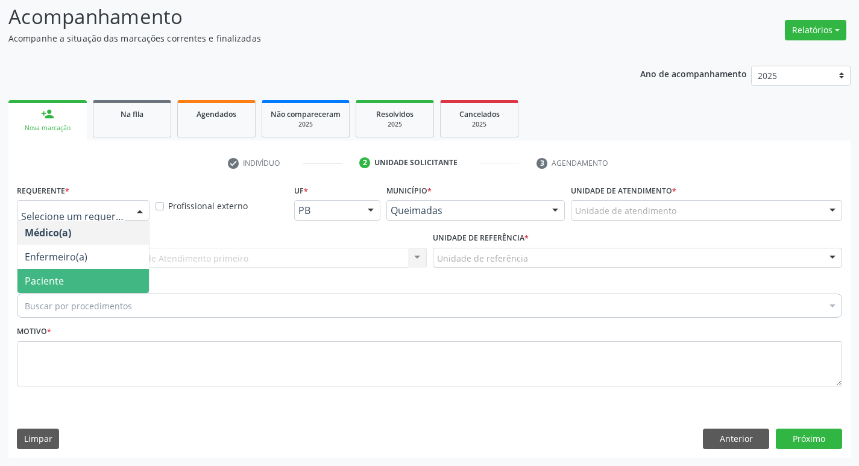
click at [54, 287] on span "Paciente" at bounding box center [44, 280] width 39 height 13
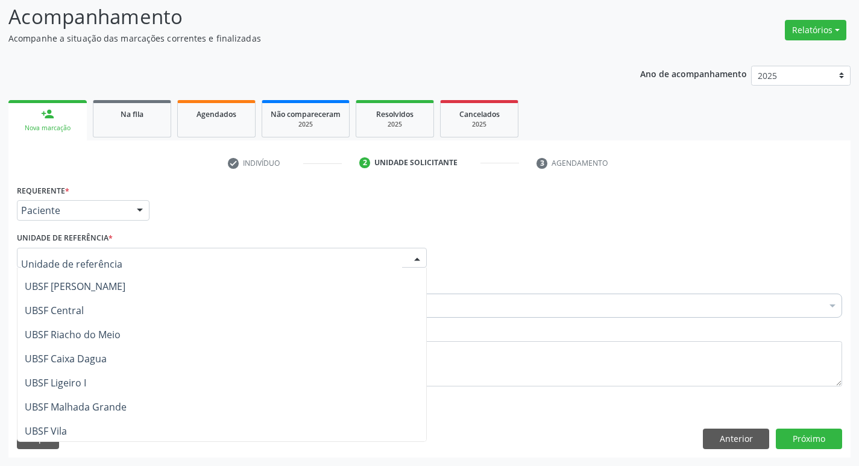
scroll to position [309, 0]
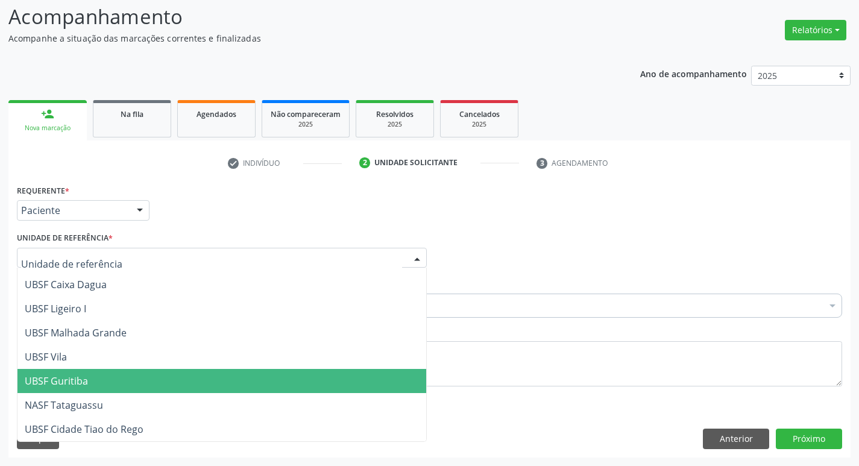
click at [134, 372] on span "UBSF Guritiba" at bounding box center [221, 381] width 409 height 24
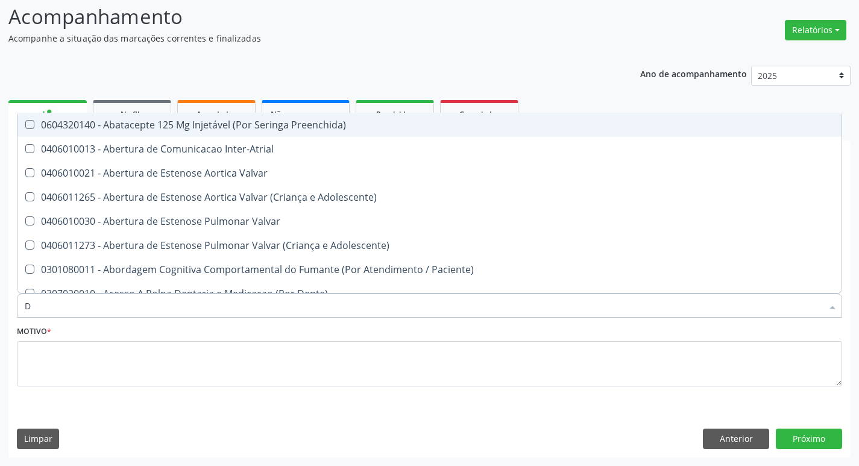
type input "DERMAT"
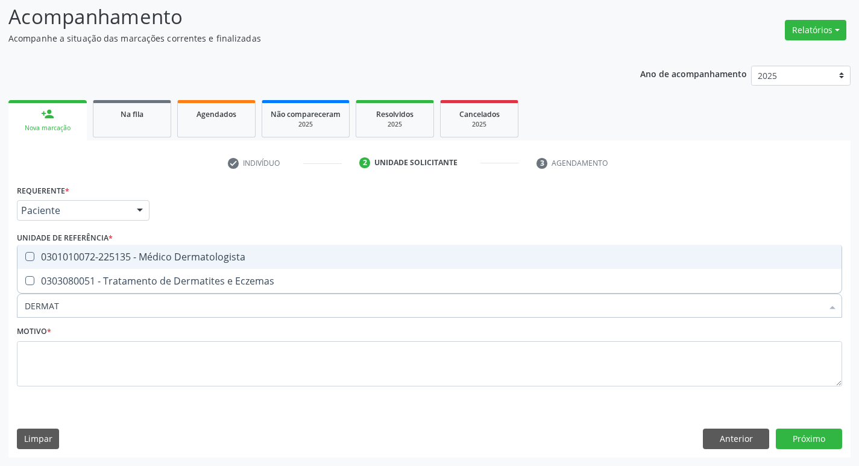
click at [83, 268] on span "0301010072-225135 - Médico Dermatologista" at bounding box center [429, 257] width 824 height 24
checkbox Dermatologista "true"
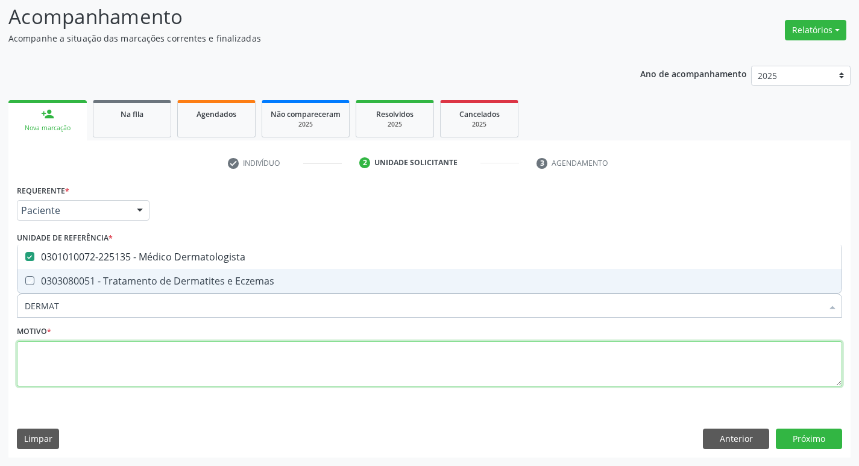
click at [65, 361] on textarea at bounding box center [429, 364] width 825 height 46
checkbox Eczemas "true"
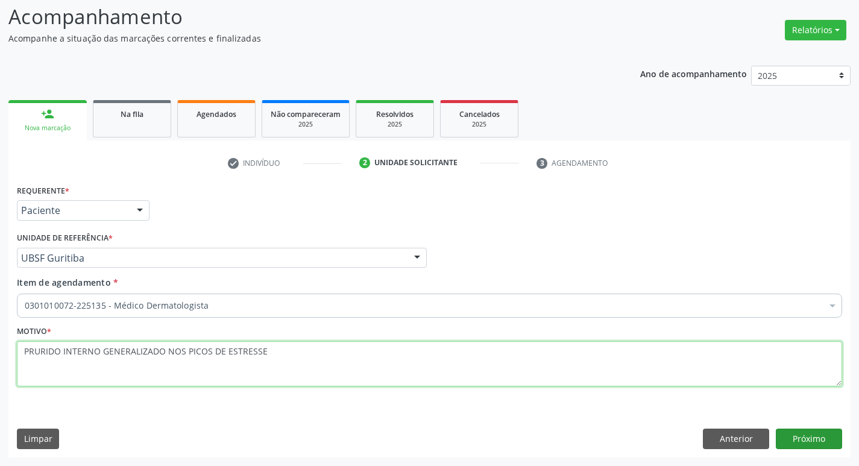
type textarea "PRURIDO INTERNO GENERALIZADO NOS PICOS DE ESTRESSE"
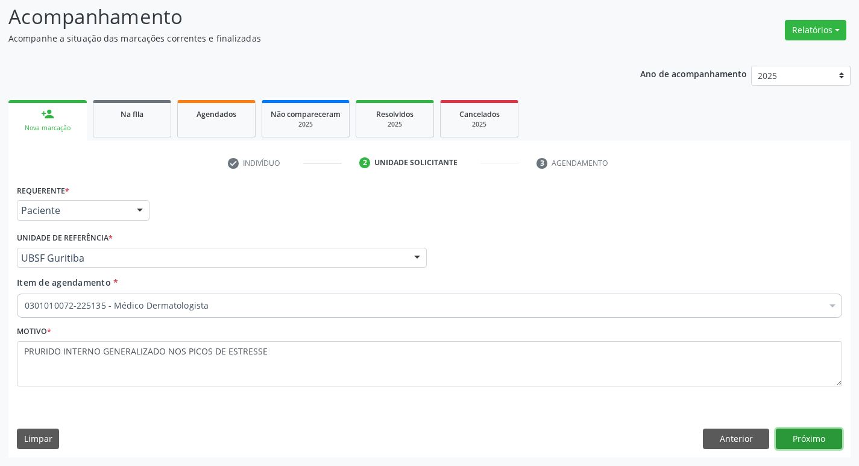
click at [818, 442] on button "Próximo" at bounding box center [809, 439] width 66 height 20
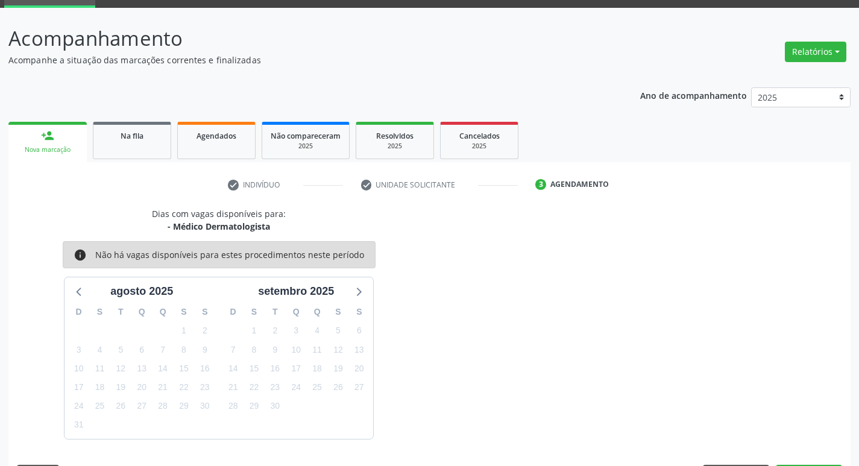
scroll to position [80, 0]
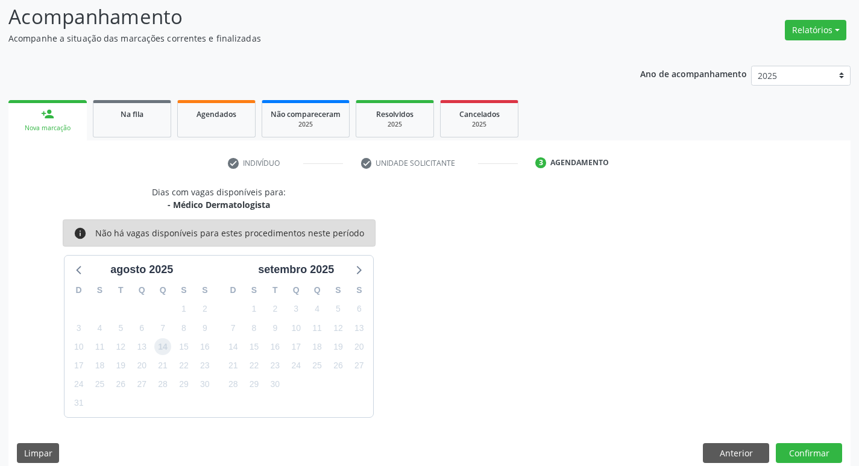
click at [169, 343] on span "14" at bounding box center [162, 346] width 17 height 17
click at [814, 445] on button "Confirmar" at bounding box center [809, 453] width 66 height 20
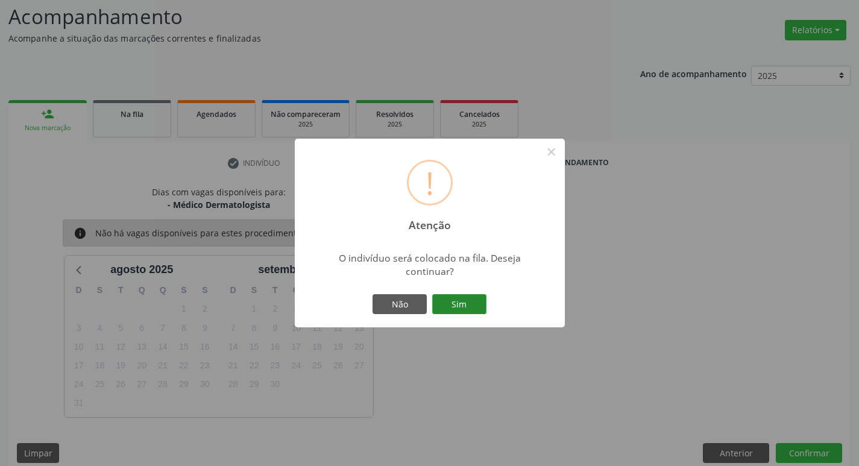
click at [451, 311] on button "Sim" at bounding box center [459, 304] width 54 height 20
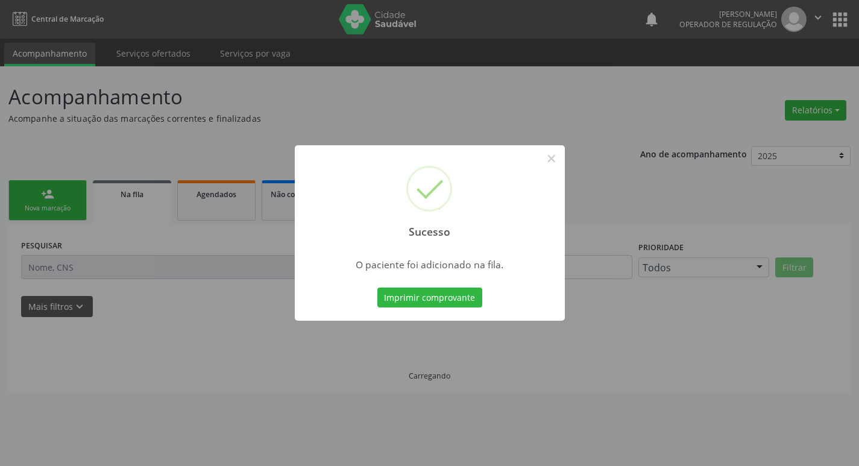
scroll to position [0, 0]
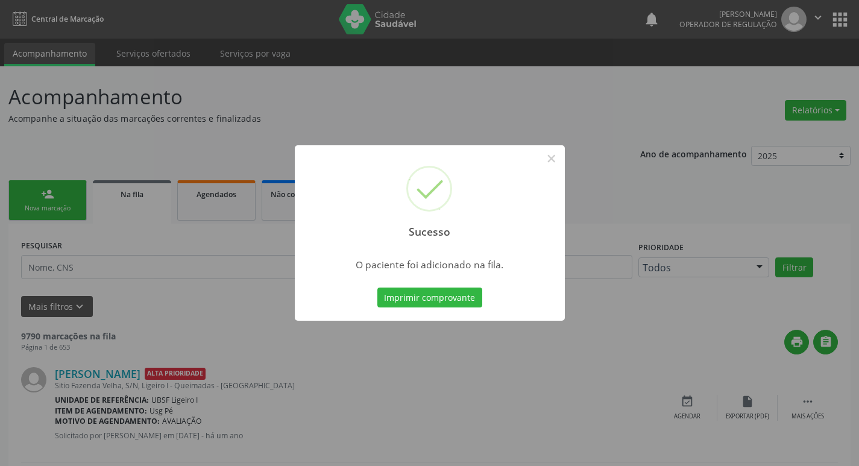
click at [128, 210] on div "Sucesso × O paciente foi adicionado na fila. Imprimir comprovante Cancel" at bounding box center [429, 233] width 859 height 466
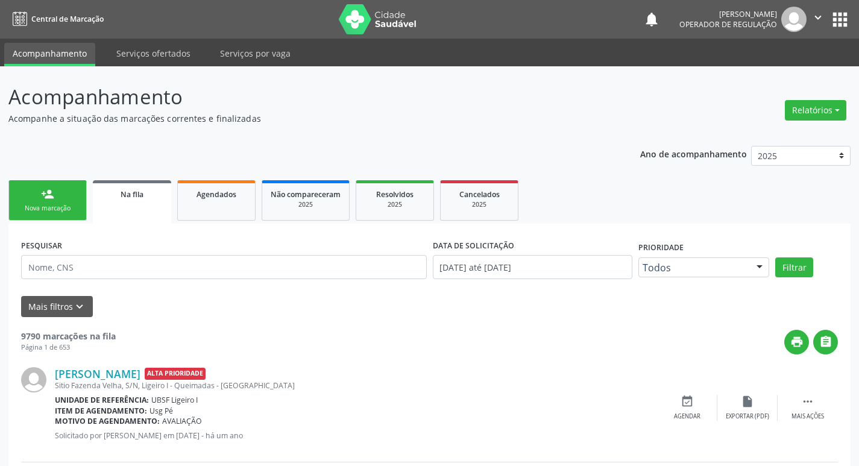
click at [69, 215] on link "person_add Nova marcação" at bounding box center [47, 200] width 78 height 40
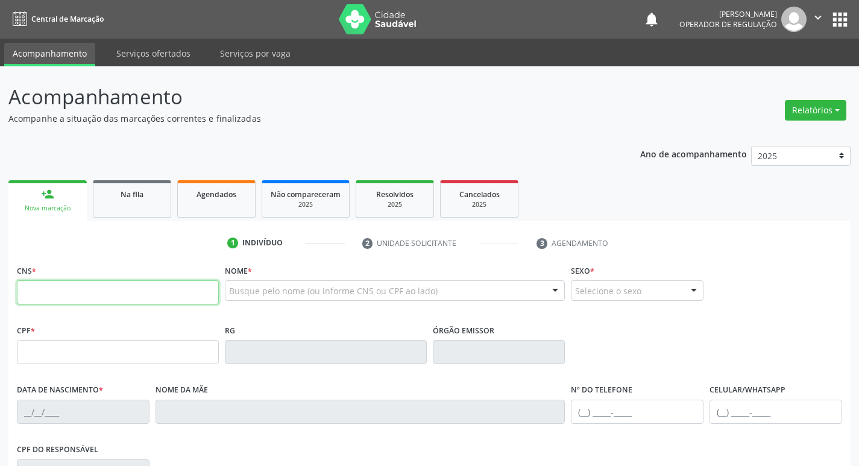
click at [40, 285] on input "text" at bounding box center [118, 292] width 202 height 24
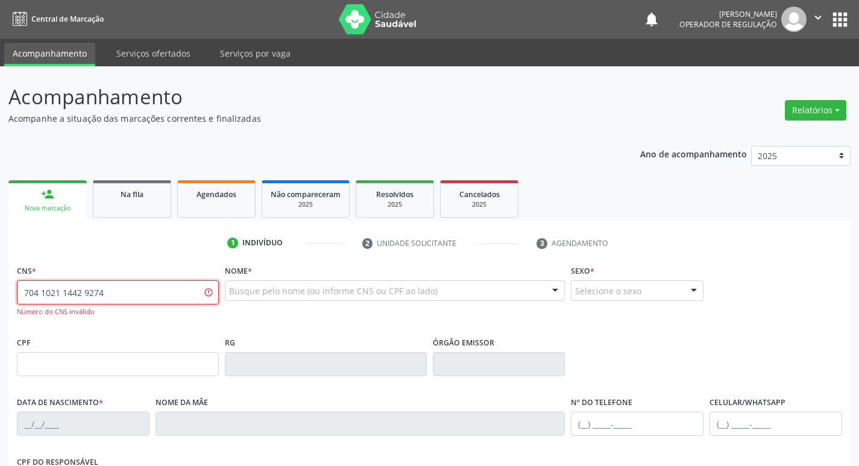
click at [829, 23] on button "" at bounding box center [818, 19] width 23 height 25
type input "704 1021 1442 9274"
click at [839, 25] on button "apps" at bounding box center [840, 19] width 21 height 21
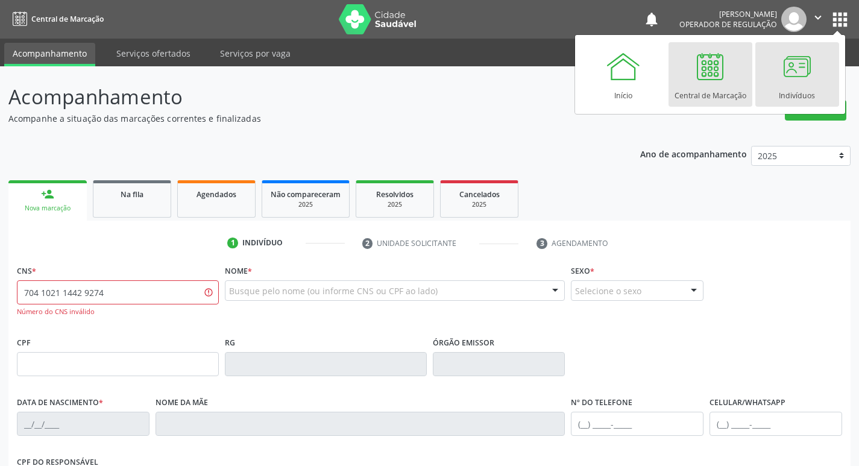
click at [782, 75] on div at bounding box center [797, 66] width 36 height 36
